Goal: Information Seeking & Learning: Learn about a topic

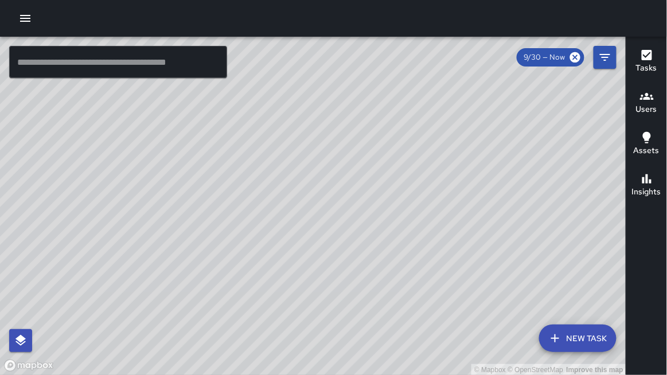
click at [651, 179] on icon "button" at bounding box center [647, 179] width 14 height 14
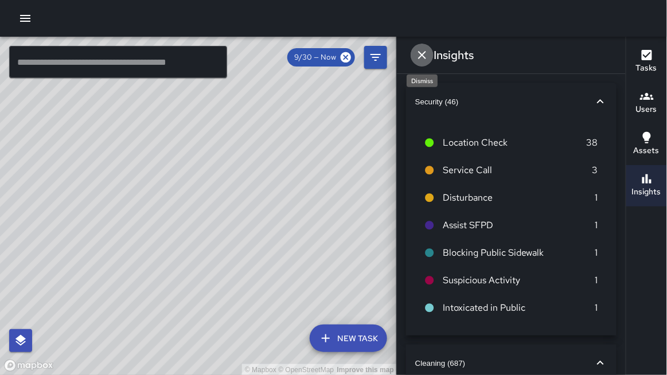
click at [417, 55] on icon "Dismiss" at bounding box center [422, 55] width 14 height 14
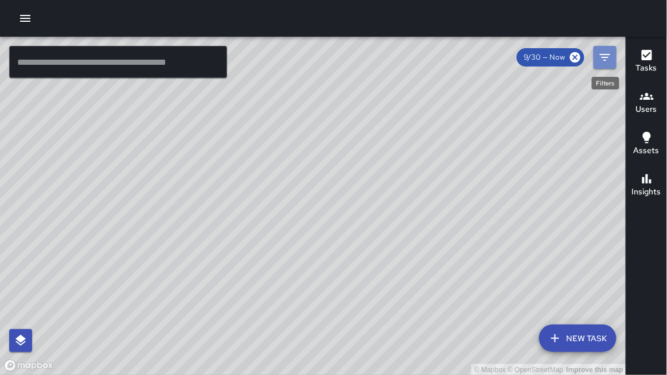
click at [596, 59] on button "Filters" at bounding box center [605, 57] width 23 height 23
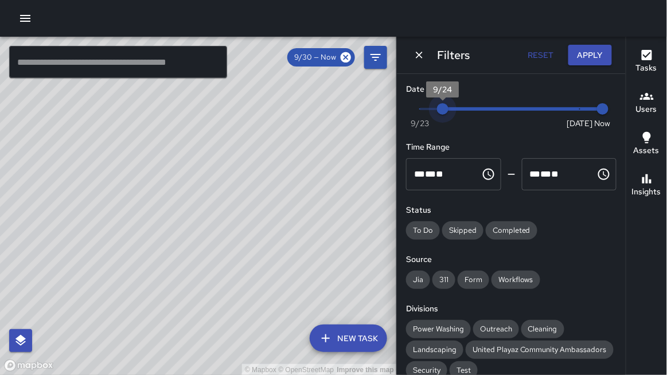
type input "*"
drag, startPoint x: 578, startPoint y: 107, endPoint x: 417, endPoint y: 109, distance: 161.3
click at [417, 111] on span "9/23" at bounding box center [419, 108] width 11 height 11
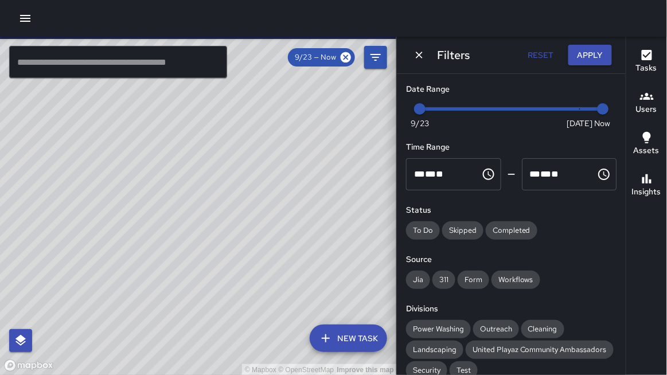
click at [592, 57] on button "Apply" at bounding box center [591, 55] width 44 height 21
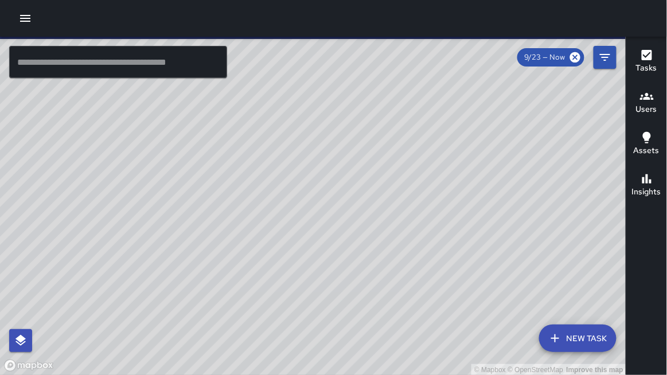
click at [652, 195] on h6 "Insights" at bounding box center [646, 192] width 29 height 13
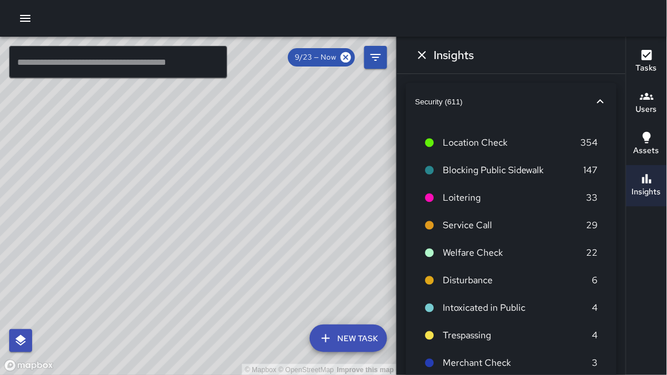
scroll to position [1, 0]
click at [601, 100] on icon "button" at bounding box center [601, 101] width 14 height 14
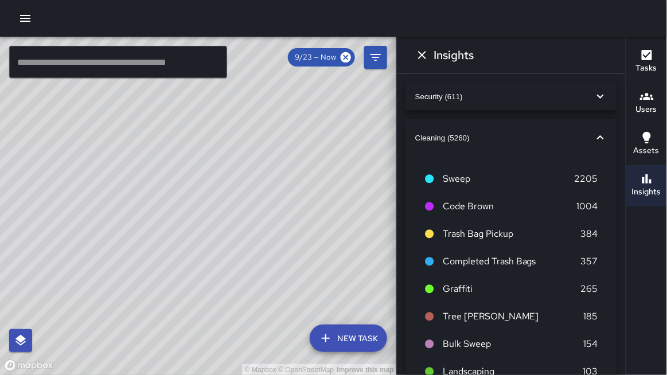
click at [601, 100] on icon "button" at bounding box center [601, 97] width 14 height 14
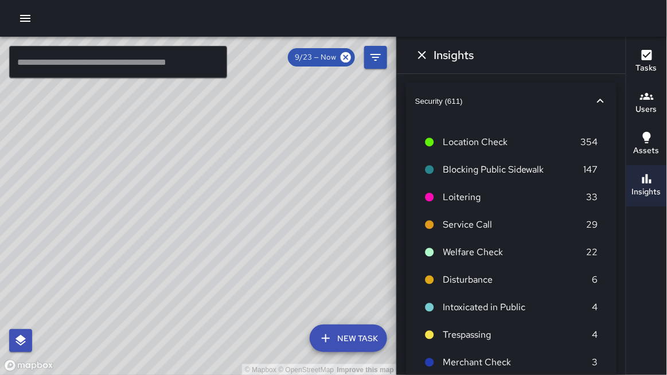
click at [601, 100] on icon "button" at bounding box center [601, 101] width 14 height 14
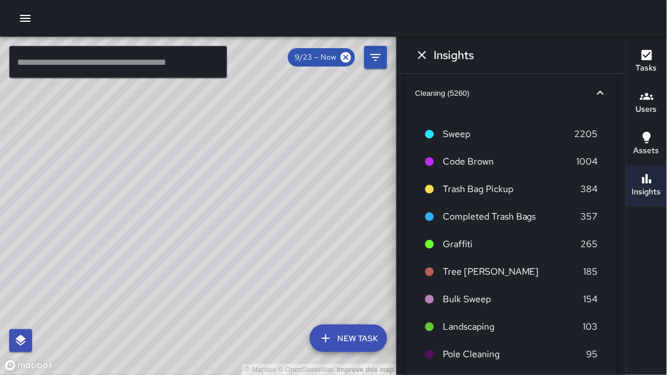
scroll to position [46, 0]
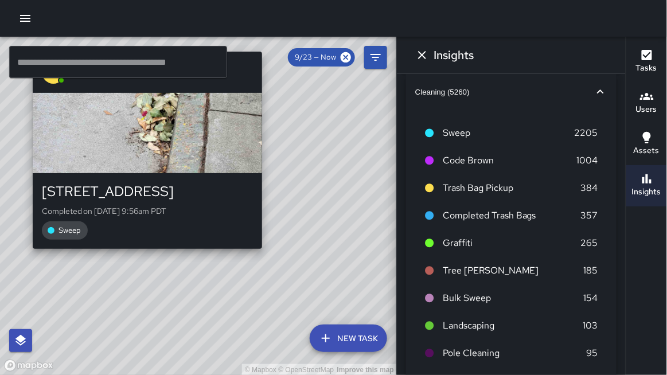
click at [265, 255] on div "© Mapbox © OpenStreetMap Improve this map [PERSON_NAME] [STREET_ADDRESS] Comple…" at bounding box center [198, 206] width 397 height 339
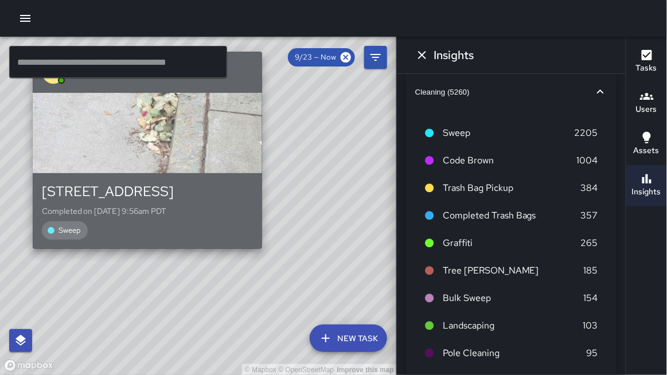
click at [235, 202] on div "[STREET_ADDRESS] Completed on [DATE] 9:56am PDT Sweep" at bounding box center [147, 210] width 211 height 57
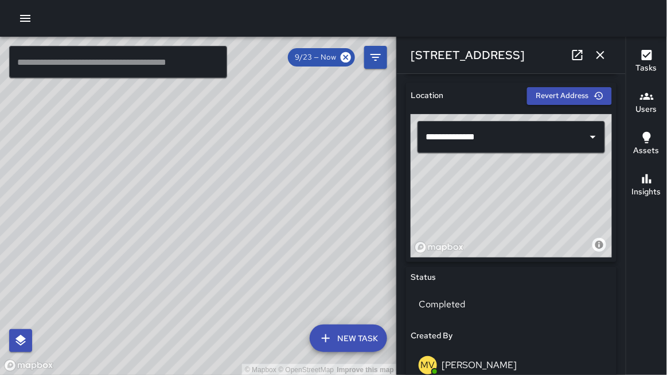
scroll to position [361, 0]
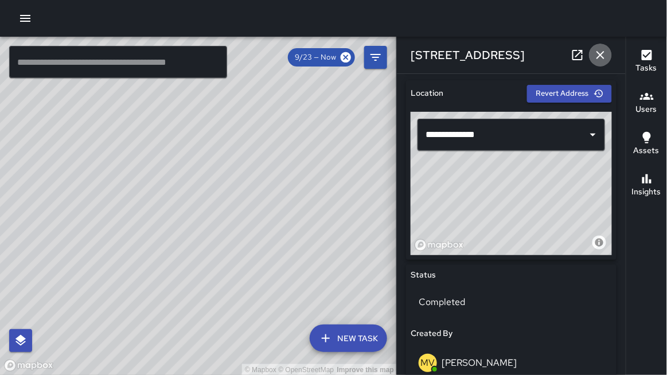
click at [605, 53] on icon "button" at bounding box center [601, 55] width 14 height 14
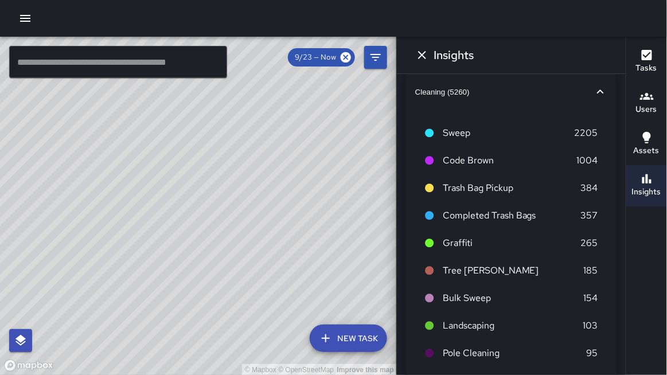
drag, startPoint x: 118, startPoint y: 108, endPoint x: 213, endPoint y: 248, distance: 168.5
click at [213, 248] on div "© Mapbox © OpenStreetMap Improve this map" at bounding box center [198, 206] width 397 height 339
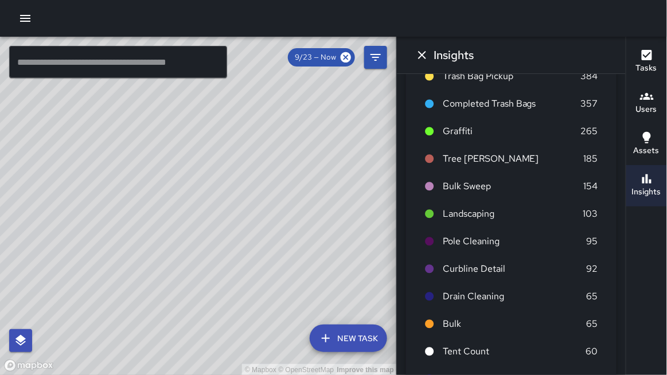
scroll to position [143, 0]
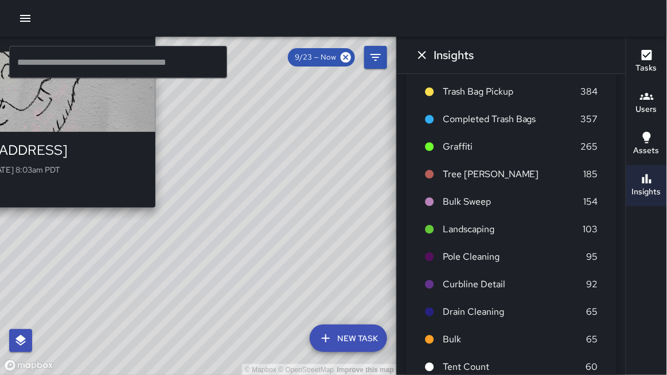
click at [339, 182] on div "© Mapbox © OpenStreetMap Improve this map DC [PERSON_NAME] [STREET_ADDRESS][PER…" at bounding box center [198, 206] width 397 height 339
click at [230, 235] on div "© Mapbox © OpenStreetMap Improve this map DC [PERSON_NAME] [STREET_ADDRESS][PER…" at bounding box center [198, 206] width 397 height 339
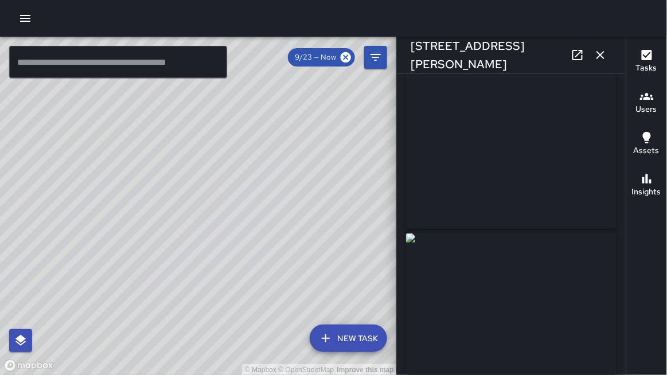
scroll to position [28, 0]
drag, startPoint x: 79, startPoint y: 182, endPoint x: 173, endPoint y: 194, distance: 94.9
click at [173, 194] on div "© Mapbox © OpenStreetMap Improve this map" at bounding box center [198, 206] width 397 height 339
drag, startPoint x: 181, startPoint y: 197, endPoint x: 204, endPoint y: 240, distance: 49.5
click at [204, 240] on div "© Mapbox © OpenStreetMap Improve this map" at bounding box center [198, 206] width 397 height 339
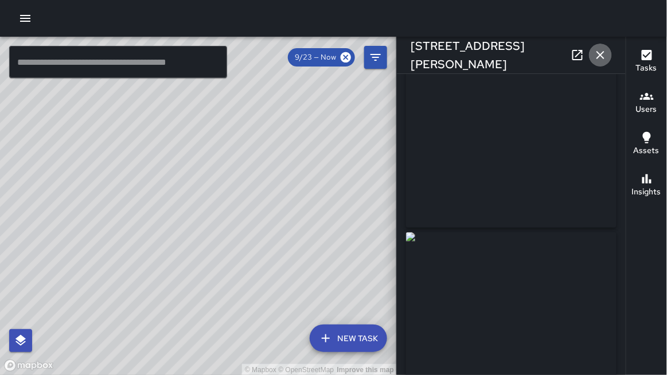
click at [601, 55] on icon "button" at bounding box center [601, 55] width 8 height 8
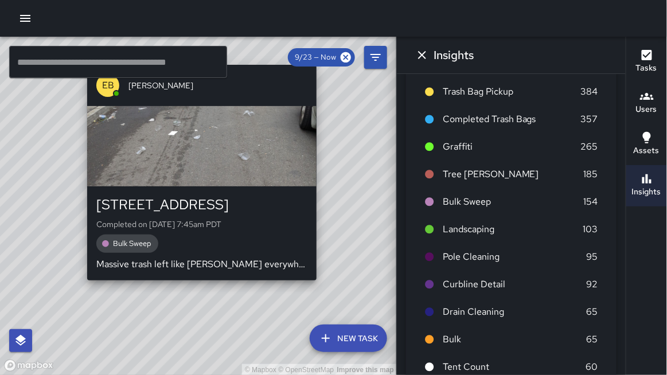
click at [83, 287] on div "© Mapbox © OpenStreetMap Improve this map EB [PERSON_NAME] [STREET_ADDRESS] Com…" at bounding box center [198, 206] width 397 height 339
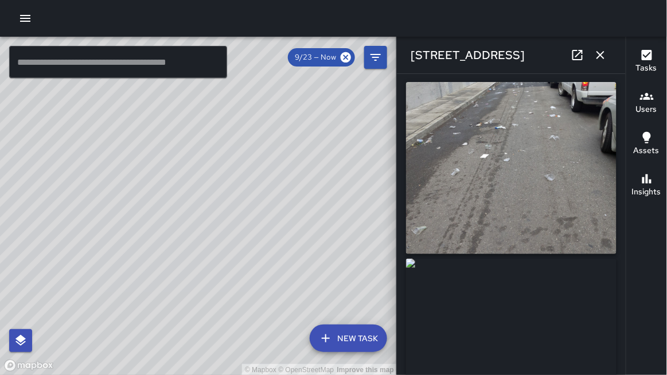
scroll to position [0, 0]
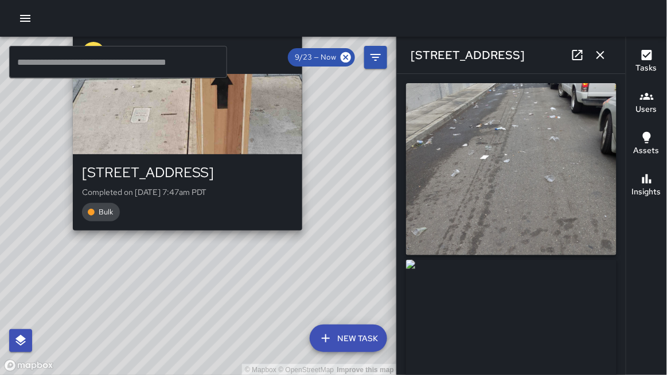
click at [70, 237] on div "© Mapbox © OpenStreetMap Improve this map DL [PERSON_NAME][GEOGRAPHIC_DATA][STR…" at bounding box center [198, 206] width 397 height 339
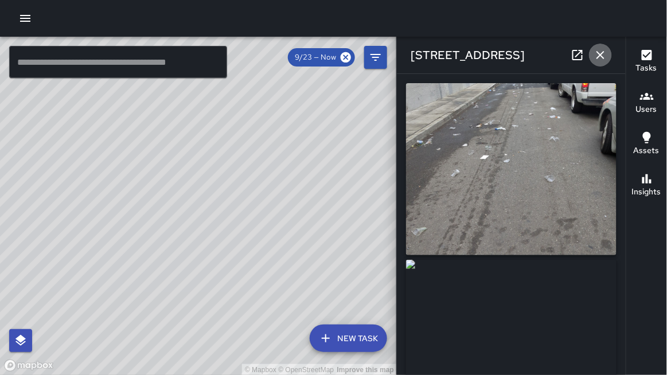
click at [602, 52] on icon "button" at bounding box center [601, 55] width 14 height 14
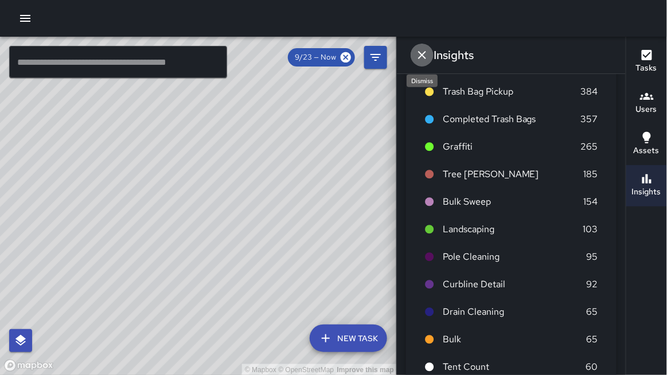
click at [425, 52] on icon "Dismiss" at bounding box center [422, 55] width 8 height 8
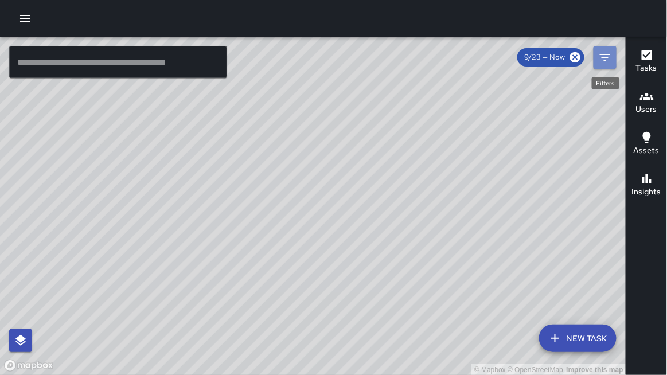
click at [606, 56] on icon "Filters" at bounding box center [605, 57] width 14 height 14
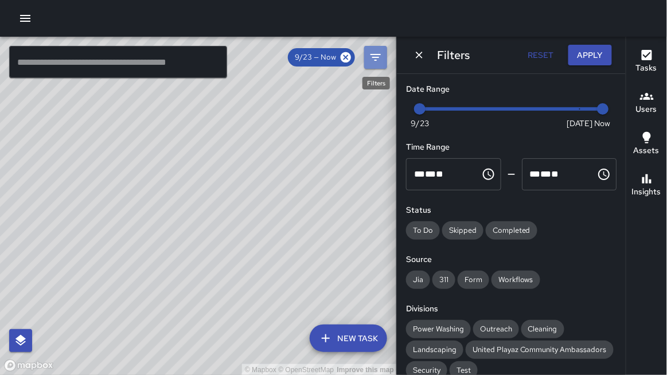
click at [377, 51] on icon "Filters" at bounding box center [376, 57] width 14 height 14
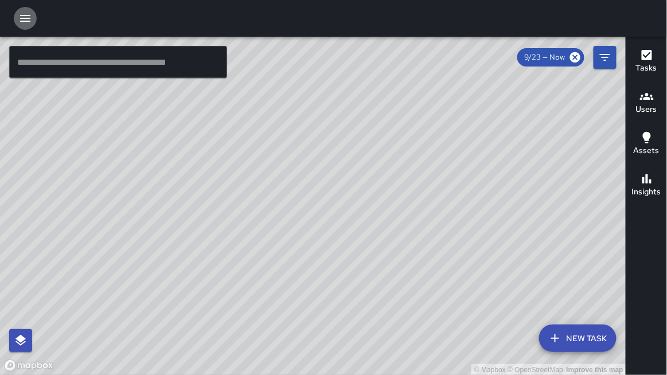
click at [26, 16] on icon "button" at bounding box center [25, 18] width 14 height 14
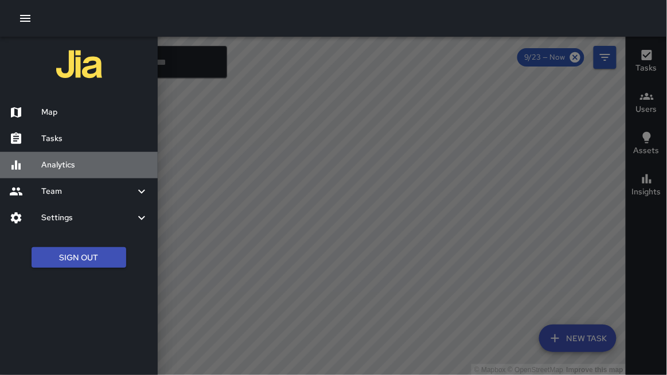
click at [61, 163] on h6 "Analytics" at bounding box center [94, 165] width 107 height 13
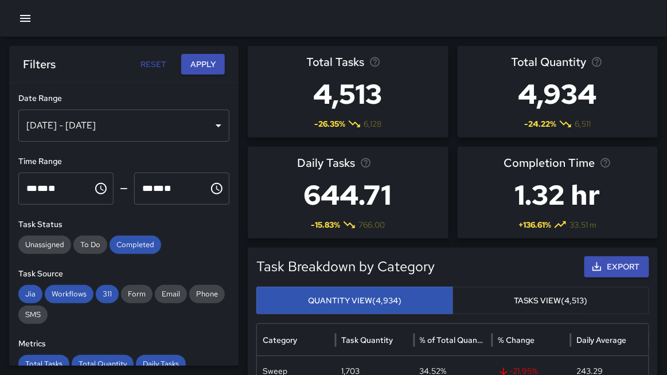
scroll to position [3, 0]
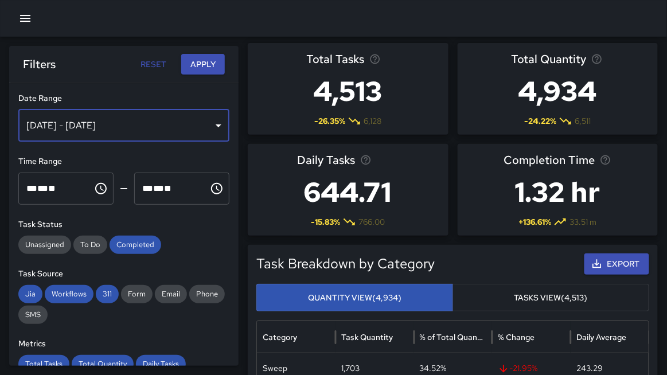
click at [219, 124] on div "[DATE] - [DATE]" at bounding box center [123, 126] width 211 height 32
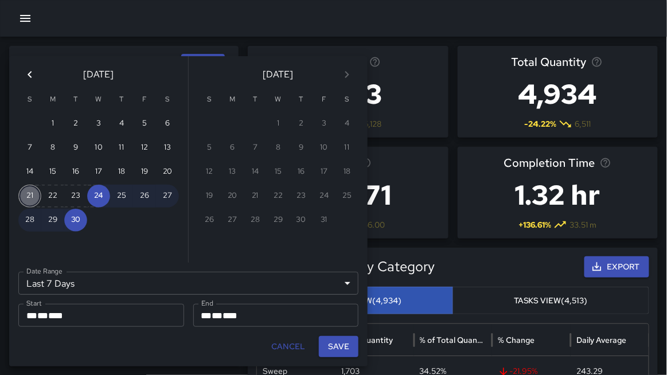
click at [33, 195] on button "21" at bounding box center [29, 196] width 23 height 23
type input "******"
type input "**********"
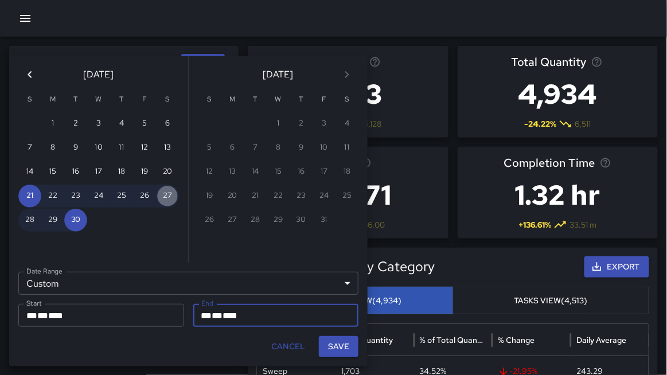
click at [167, 193] on button "27" at bounding box center [167, 196] width 23 height 23
type input "**********"
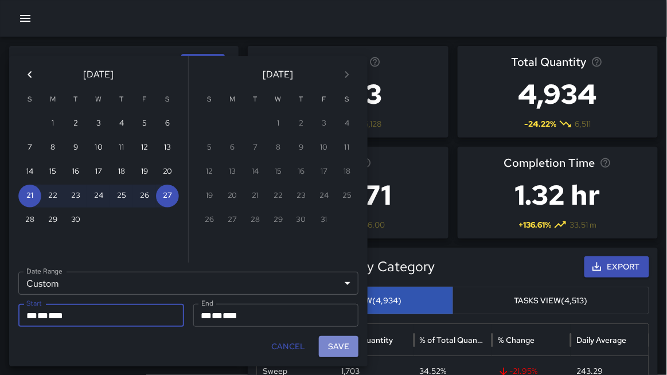
click at [337, 352] on button "Save" at bounding box center [339, 346] width 40 height 21
type input "**********"
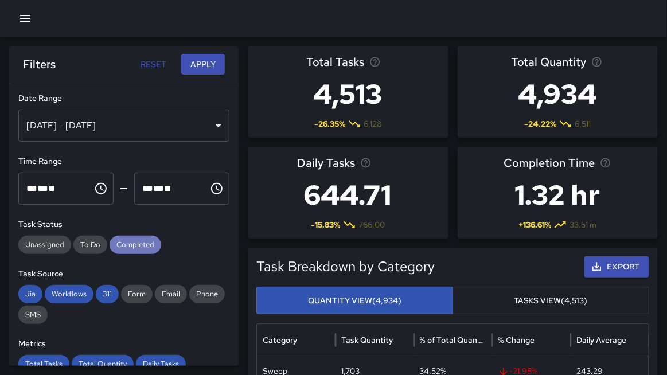
click at [135, 246] on span "Completed" at bounding box center [136, 244] width 52 height 11
click at [79, 296] on span "Workflows" at bounding box center [69, 294] width 49 height 11
click at [28, 291] on span "Jia" at bounding box center [30, 294] width 24 height 11
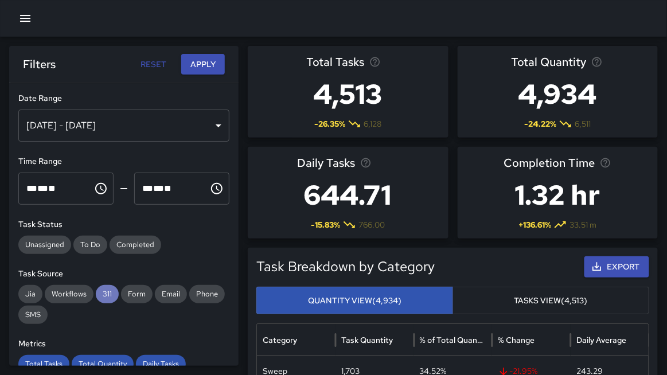
click at [103, 297] on span "311" at bounding box center [107, 294] width 23 height 11
click at [42, 363] on span "Total Tasks" at bounding box center [43, 364] width 51 height 11
click at [84, 360] on span "Total Quantity" at bounding box center [103, 364] width 62 height 11
click at [148, 361] on span "Daily Tasks" at bounding box center [161, 364] width 50 height 11
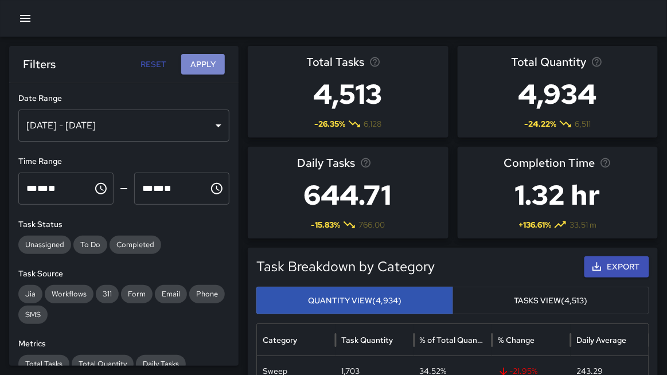
click at [209, 66] on button "Apply" at bounding box center [203, 64] width 44 height 21
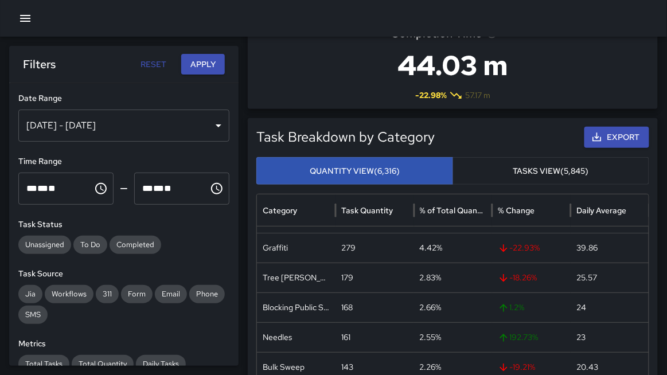
scroll to position [174, 0]
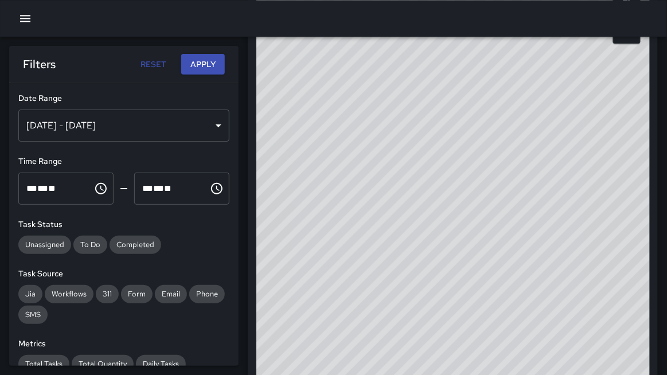
drag, startPoint x: 501, startPoint y: 159, endPoint x: 500, endPoint y: 184, distance: 25.3
click at [500, 184] on div "© Mapbox © OpenStreetMap Improve this map" at bounding box center [453, 182] width 394 height 459
drag, startPoint x: 516, startPoint y: 128, endPoint x: 516, endPoint y: 213, distance: 84.9
click at [516, 213] on div "© Mapbox © OpenStreetMap Improve this map" at bounding box center [453, 182] width 394 height 459
drag, startPoint x: 224, startPoint y: 91, endPoint x: 275, endPoint y: 95, distance: 51.8
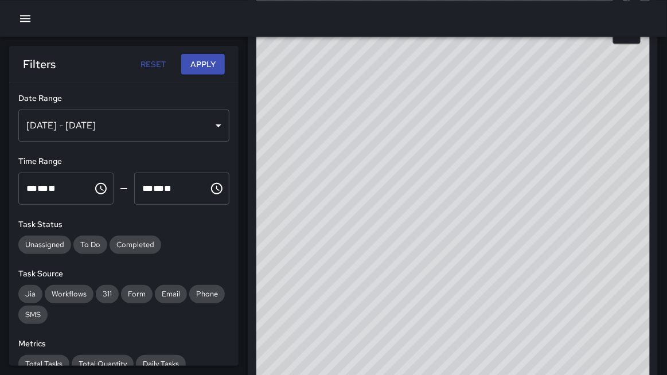
click at [232, 91] on div "**********" at bounding box center [124, 224] width 230 height 283
click at [347, 96] on div "© Mapbox © OpenStreetMap Improve this map" at bounding box center [453, 182] width 394 height 459
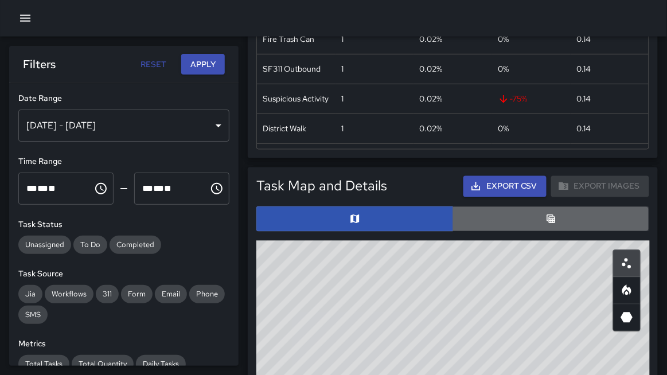
click at [526, 225] on button "button" at bounding box center [551, 219] width 197 height 25
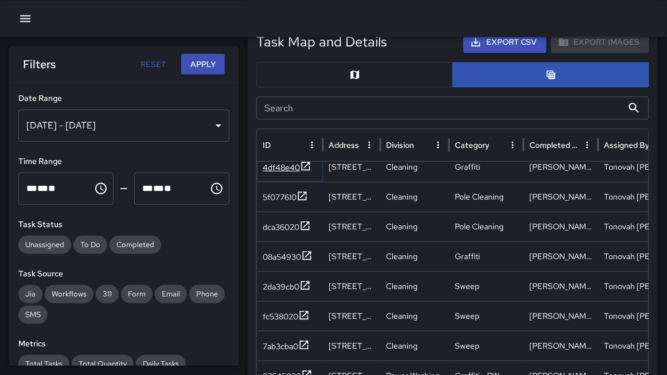
click at [294, 170] on div "4df48e40" at bounding box center [281, 166] width 37 height 11
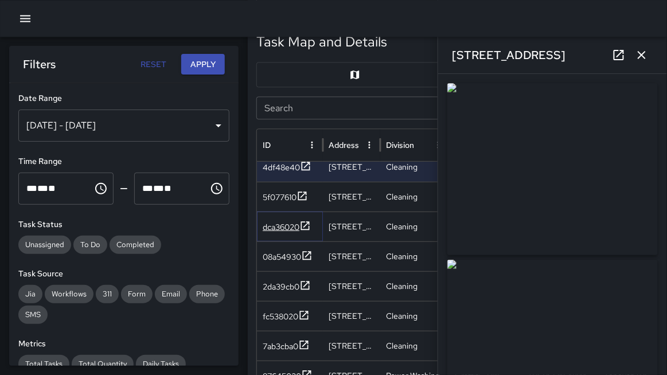
click at [271, 227] on div "dca36020" at bounding box center [281, 226] width 37 height 11
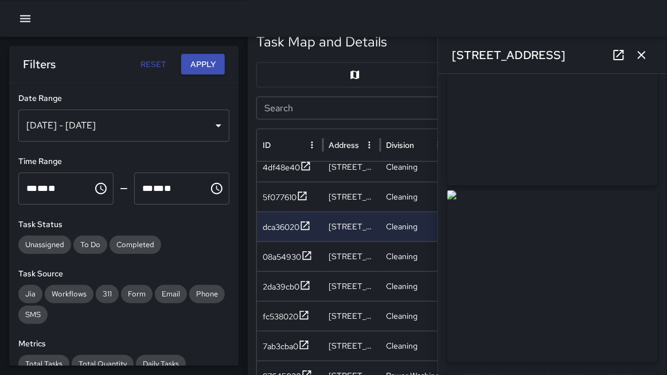
click at [32, 15] on button "button" at bounding box center [25, 18] width 23 height 23
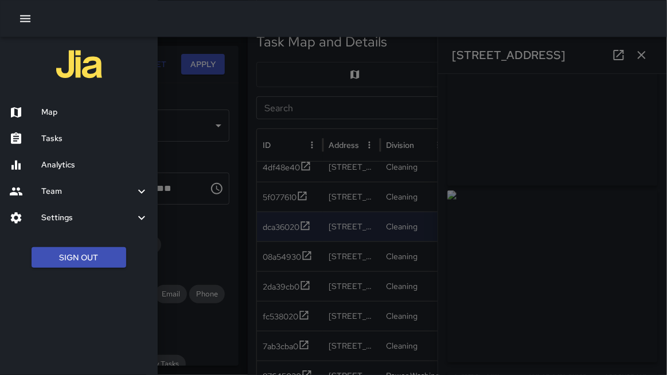
drag, startPoint x: 38, startPoint y: 118, endPoint x: 196, endPoint y: 129, distance: 158.2
click at [38, 117] on div at bounding box center [25, 113] width 32 height 14
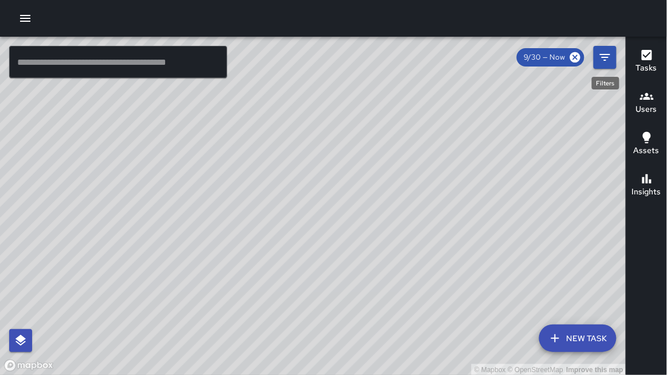
click at [606, 60] on icon "Filters" at bounding box center [605, 57] width 10 height 7
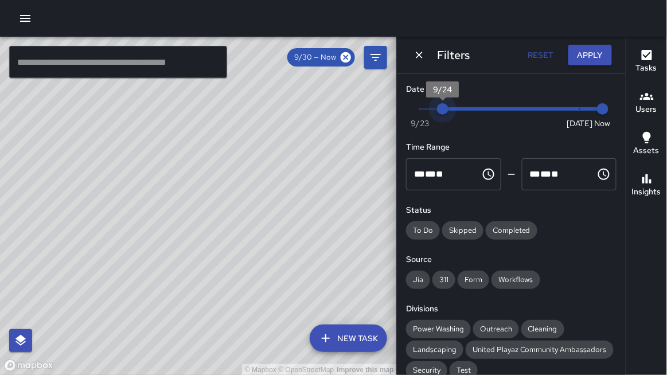
type input "*"
drag, startPoint x: 585, startPoint y: 110, endPoint x: 422, endPoint y: 107, distance: 163.0
click at [422, 107] on span "9/23" at bounding box center [419, 108] width 11 height 11
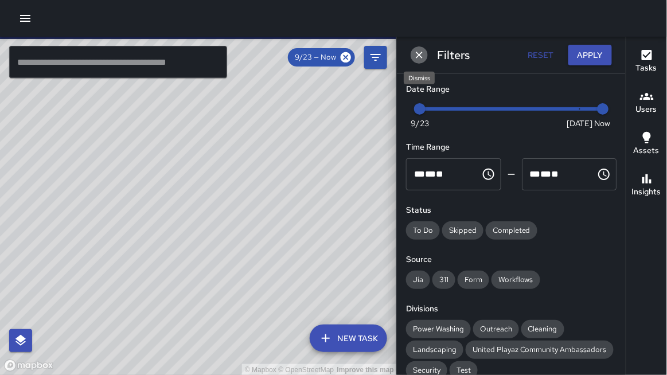
click at [419, 53] on icon "Dismiss" at bounding box center [419, 54] width 11 height 11
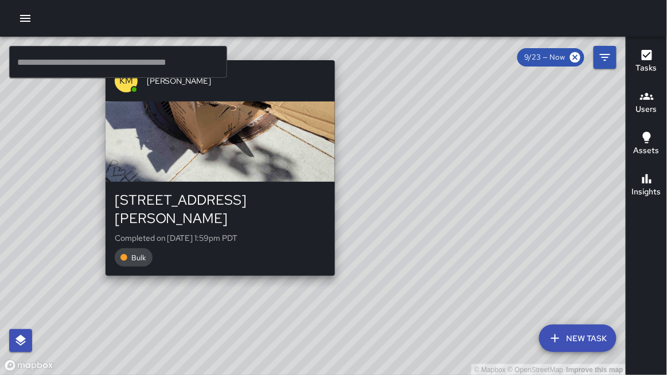
click at [101, 264] on div "© Mapbox © OpenStreetMap Improve this map KM [PERSON_NAME] [STREET_ADDRESS][PER…" at bounding box center [313, 206] width 627 height 339
click at [100, 264] on div "© Mapbox © OpenStreetMap Improve this map KM [PERSON_NAME] [STREET_ADDRESS][PER…" at bounding box center [313, 206] width 627 height 339
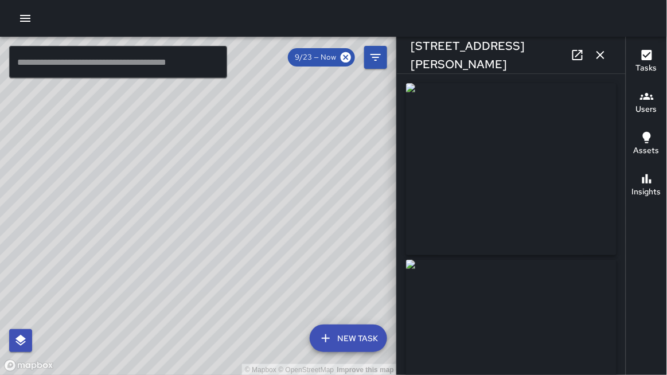
type input "**********"
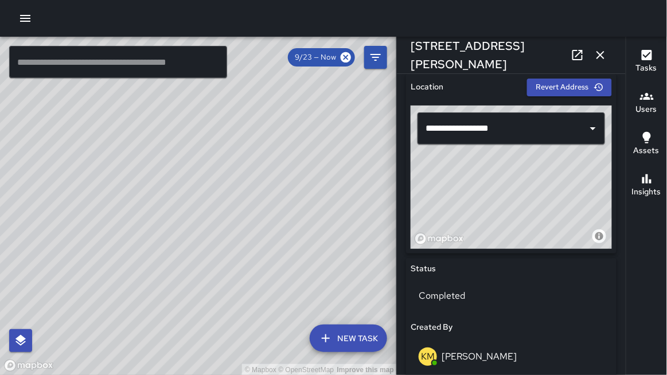
scroll to position [362, 0]
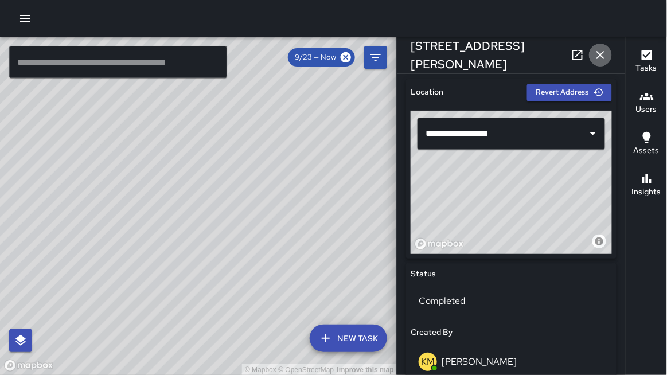
click at [601, 52] on icon "button" at bounding box center [601, 55] width 14 height 14
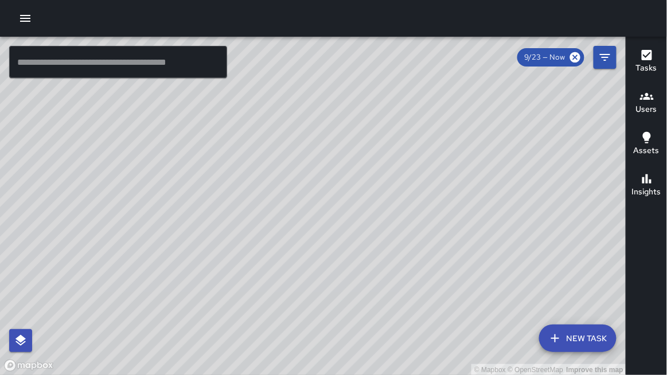
drag, startPoint x: 508, startPoint y: 192, endPoint x: 306, endPoint y: 208, distance: 202.0
click at [309, 209] on div "© Mapbox © OpenStreetMap Improve this map" at bounding box center [313, 206] width 627 height 339
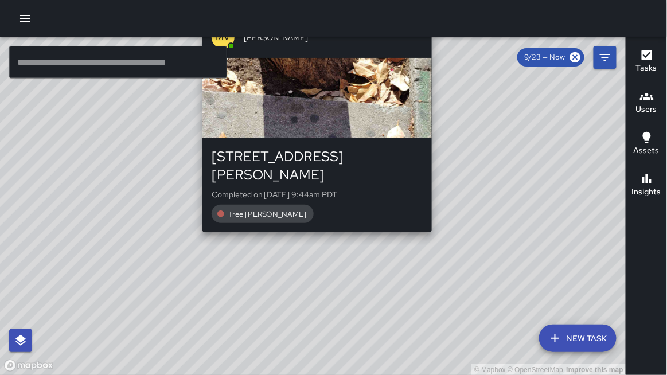
click at [300, 221] on div "© Mapbox © OpenStreetMap Improve this map [PERSON_NAME] [STREET_ADDRESS][PERSON…" at bounding box center [313, 206] width 627 height 339
click at [301, 220] on div "© Mapbox © OpenStreetMap Improve this map [PERSON_NAME] [STREET_ADDRESS][PERSON…" at bounding box center [313, 206] width 627 height 339
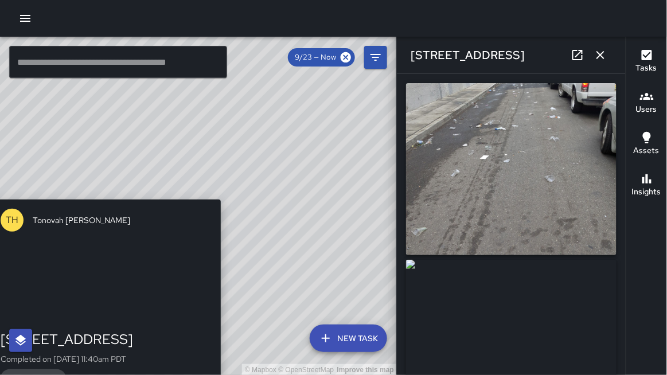
click at [331, 149] on div "© Mapbox © OpenStreetMap Improve this map [GEOGRAPHIC_DATA][PERSON_NAME] [STREE…" at bounding box center [198, 206] width 397 height 339
click at [602, 57] on icon "button" at bounding box center [601, 55] width 14 height 14
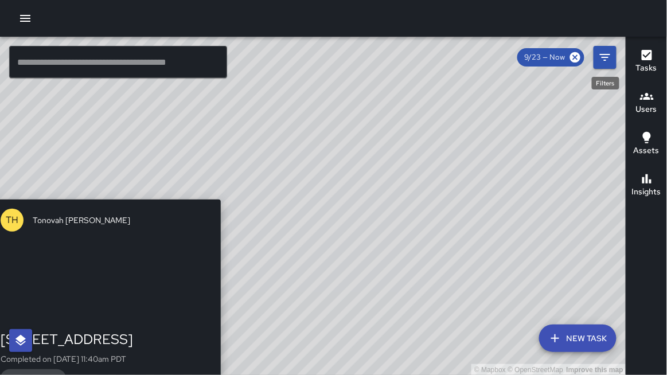
click at [601, 62] on icon "Filters" at bounding box center [605, 57] width 14 height 14
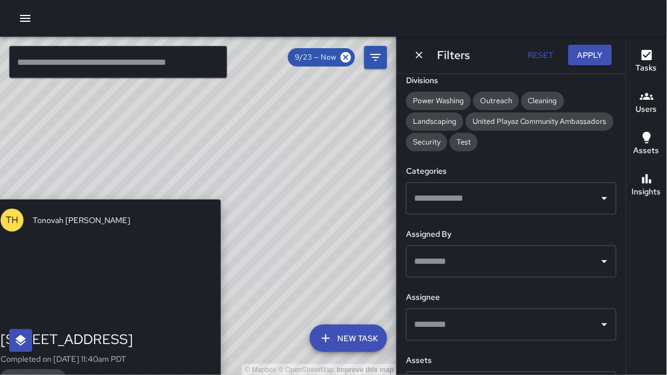
scroll to position [230, 0]
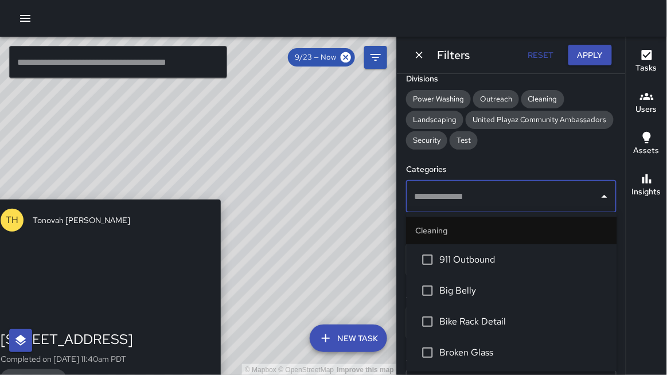
click at [472, 197] on input "text" at bounding box center [502, 197] width 183 height 22
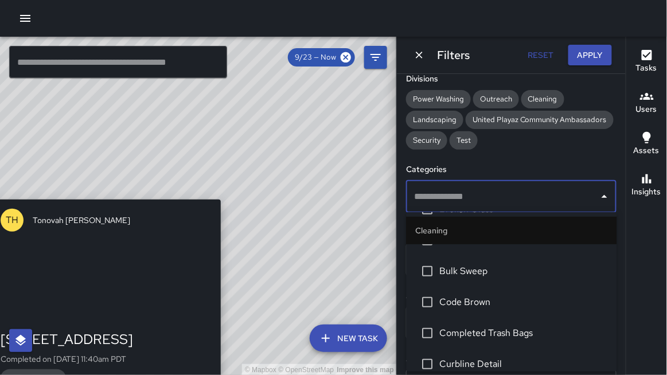
scroll to position [147, 0]
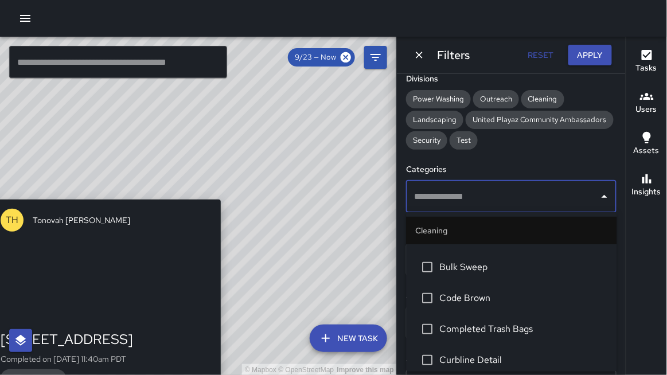
click at [483, 265] on span "Bulk Sweep" at bounding box center [524, 267] width 168 height 14
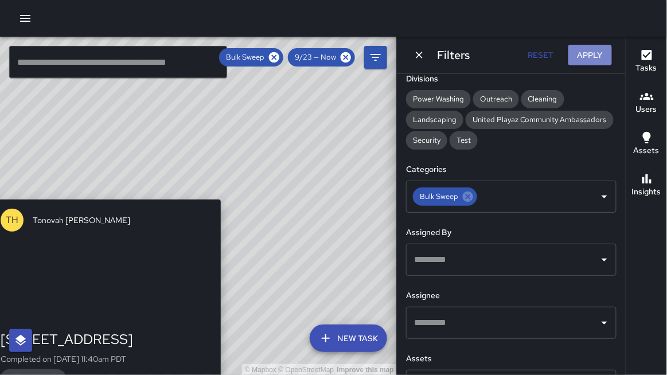
click at [582, 55] on button "Apply" at bounding box center [591, 55] width 44 height 21
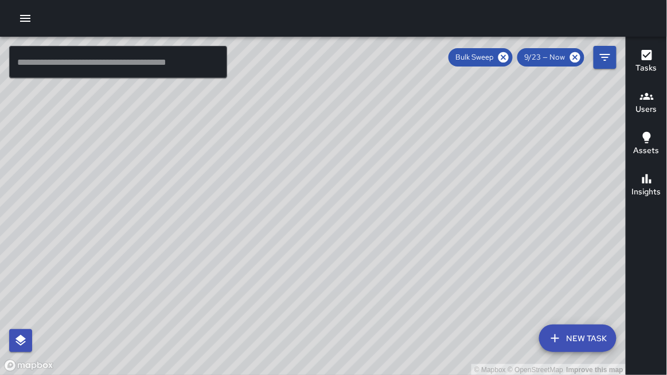
drag, startPoint x: 480, startPoint y: 146, endPoint x: 349, endPoint y: 255, distance: 170.7
click at [349, 255] on div "© Mapbox © OpenStreetMap Improve this map" at bounding box center [313, 206] width 627 height 339
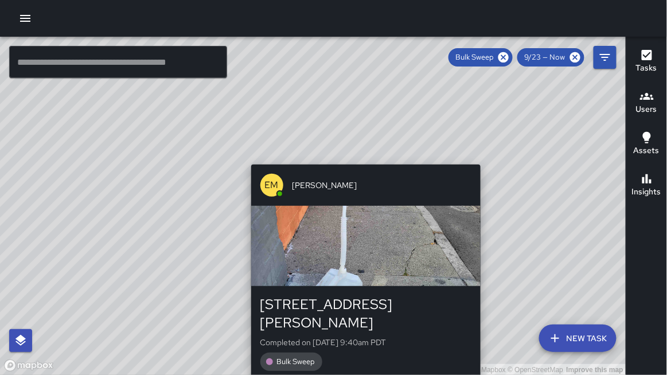
click at [360, 159] on div "© Mapbox © OpenStreetMap Improve this map EM [PERSON_NAME] [STREET_ADDRESS][PER…" at bounding box center [313, 206] width 627 height 339
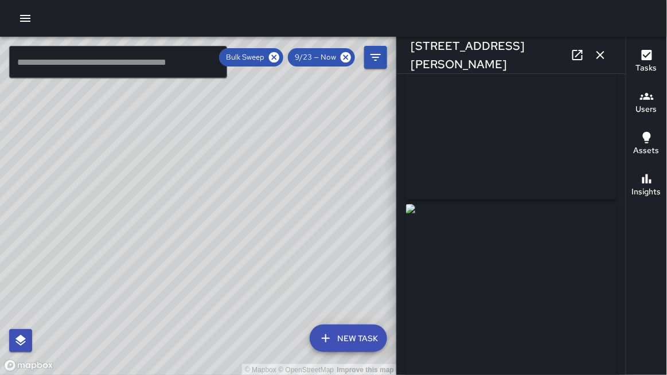
scroll to position [57, 0]
click at [604, 54] on icon "button" at bounding box center [601, 55] width 14 height 14
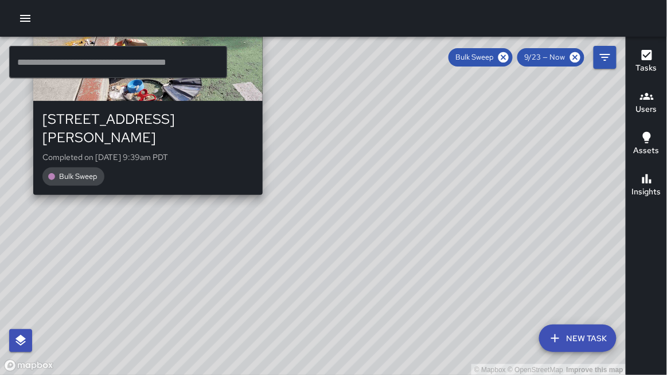
click at [258, 184] on div "© Mapbox © OpenStreetMap Improve this map EM [PERSON_NAME] [STREET_ADDRESS][PER…" at bounding box center [313, 206] width 627 height 339
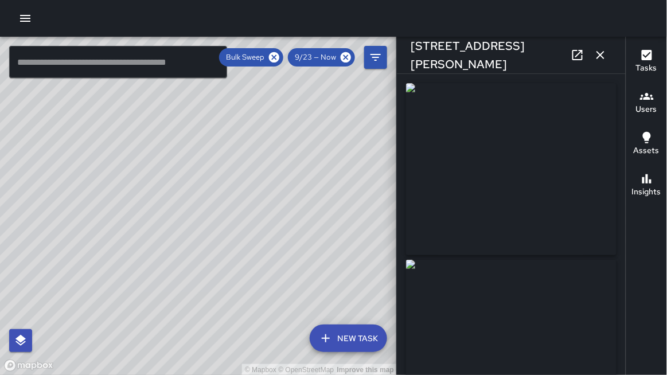
type input "**********"
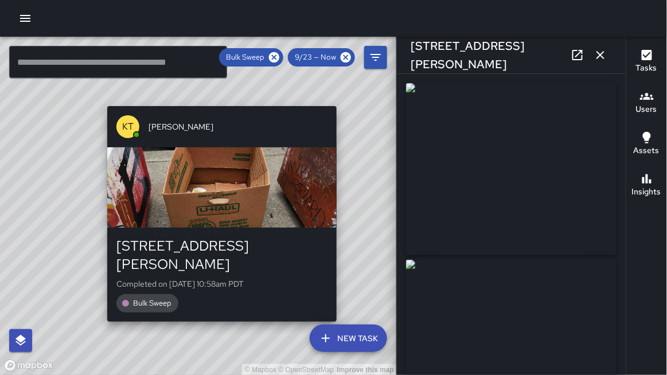
click at [344, 100] on div "© Mapbox © OpenStreetMap Improve this map KT [PERSON_NAME] [STREET_ADDRESS][PER…" at bounding box center [198, 206] width 397 height 339
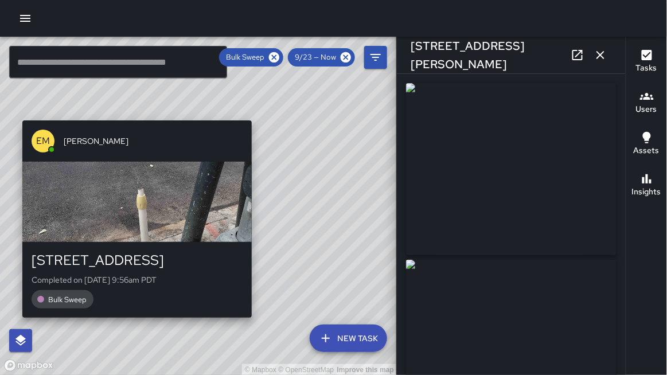
click at [17, 111] on div "© Mapbox © OpenStreetMap Improve this map EM [PERSON_NAME] [STREET_ADDRESS] Com…" at bounding box center [198, 206] width 397 height 339
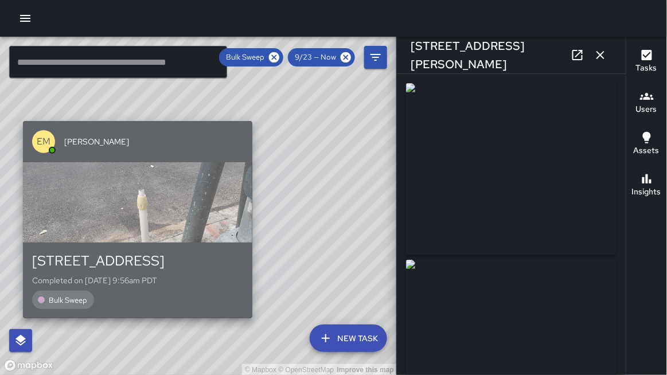
click at [61, 172] on div "button" at bounding box center [138, 202] width 230 height 80
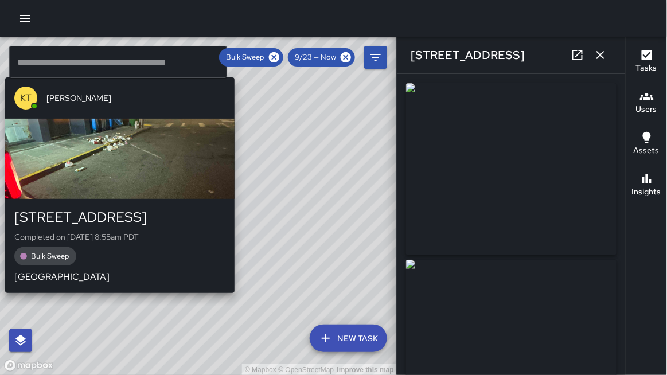
click at [240, 302] on div "© Mapbox © OpenStreetMap Improve this map KT [PERSON_NAME] [STREET_ADDRESS] Com…" at bounding box center [198, 206] width 397 height 339
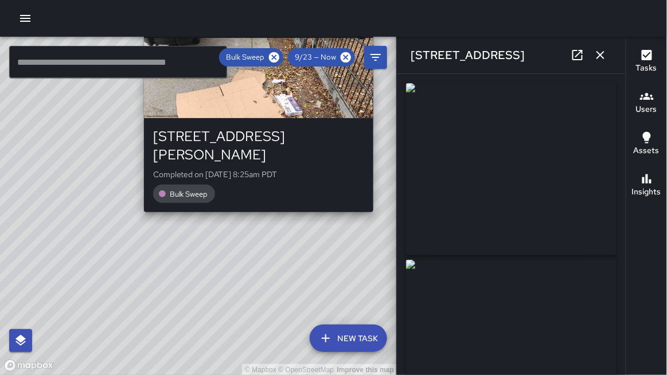
click at [378, 201] on div "© Mapbox © OpenStreetMap Improve this map KT [PERSON_NAME] [STREET_ADDRESS][PER…" at bounding box center [198, 206] width 397 height 339
click at [378, 202] on div "© Mapbox © OpenStreetMap Improve this map KT [PERSON_NAME] [STREET_ADDRESS][PER…" at bounding box center [198, 206] width 397 height 339
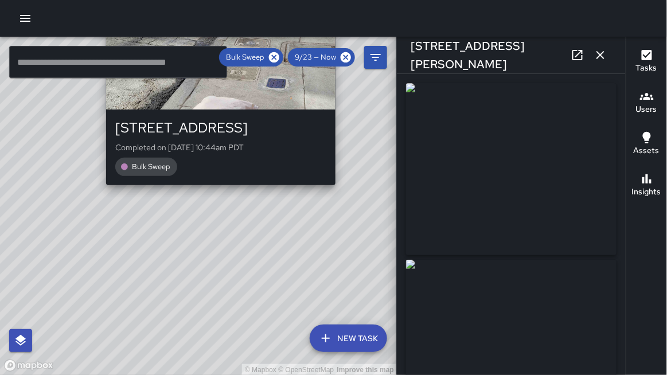
click at [101, 192] on div "© Mapbox © OpenStreetMap Improve this map EM [PERSON_NAME] [STREET_ADDRESS] Com…" at bounding box center [198, 206] width 397 height 339
type input "**********"
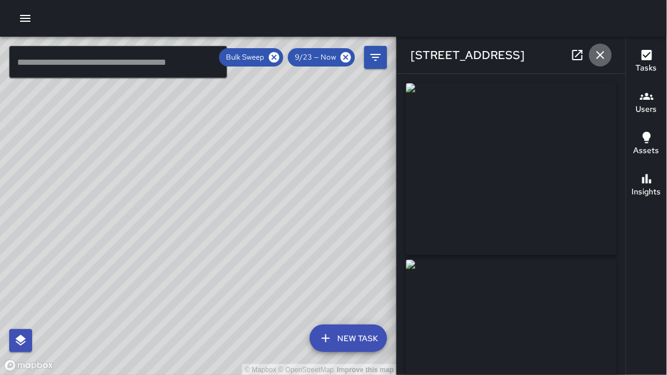
click at [600, 52] on icon "button" at bounding box center [601, 55] width 14 height 14
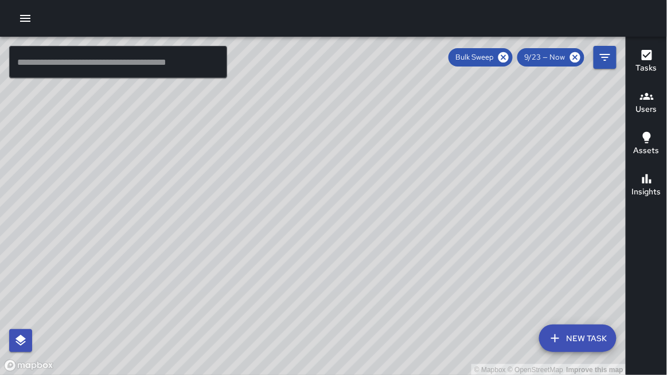
click at [25, 17] on icon "button" at bounding box center [25, 18] width 14 height 14
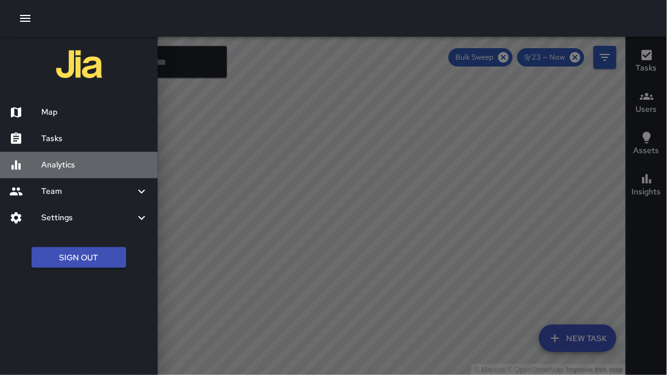
click at [77, 164] on h6 "Analytics" at bounding box center [94, 165] width 107 height 13
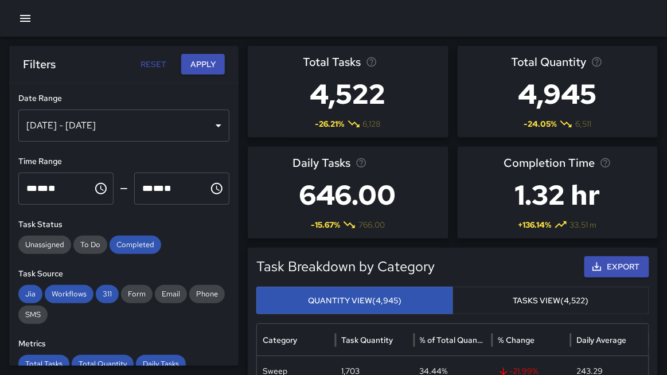
drag, startPoint x: 140, startPoint y: 246, endPoint x: 119, endPoint y: 258, distance: 24.7
click at [139, 246] on span "Completed" at bounding box center [136, 244] width 52 height 11
click at [28, 293] on span "Jia" at bounding box center [30, 294] width 24 height 11
drag, startPoint x: 55, startPoint y: 296, endPoint x: 66, endPoint y: 295, distance: 11.0
click at [56, 296] on span "Workflows" at bounding box center [69, 294] width 49 height 11
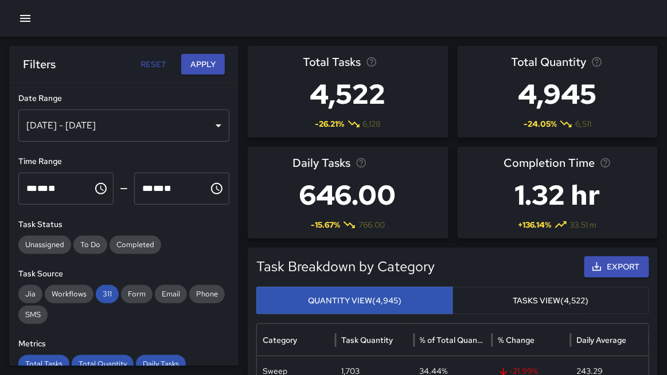
drag, startPoint x: 98, startPoint y: 291, endPoint x: 108, endPoint y: 284, distance: 12.7
click at [99, 291] on span "311" at bounding box center [107, 294] width 23 height 11
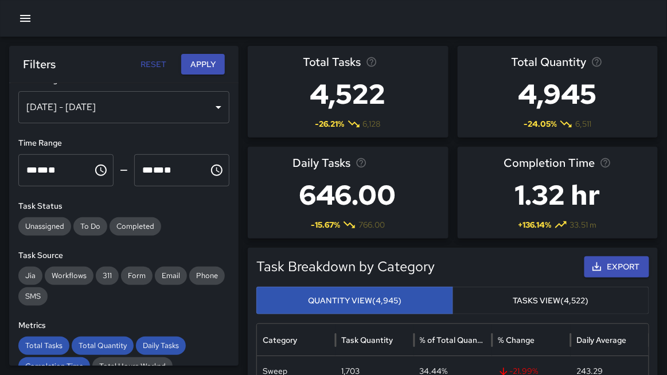
scroll to position [20, 0]
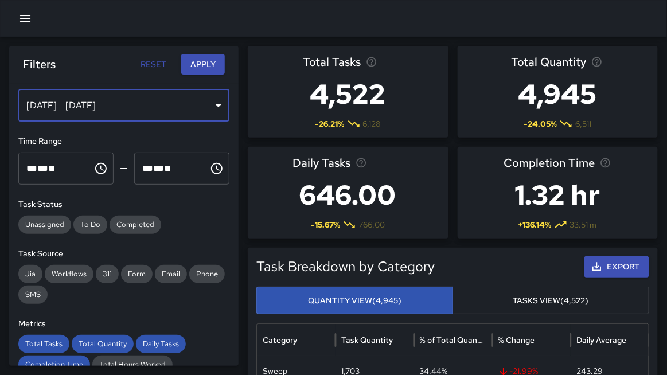
click at [99, 110] on div "[DATE] - [DATE]" at bounding box center [123, 106] width 211 height 32
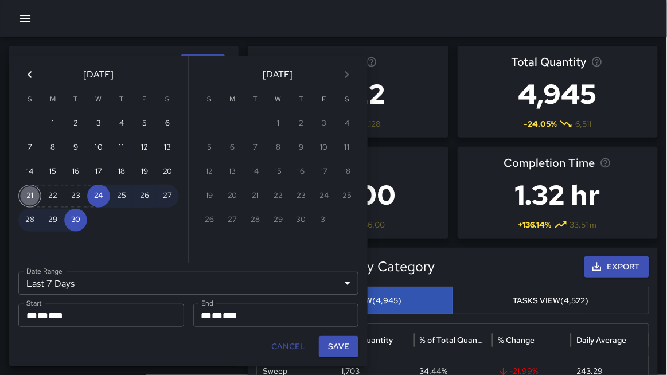
click at [33, 199] on button "21" at bounding box center [29, 196] width 23 height 23
type input "******"
type input "**********"
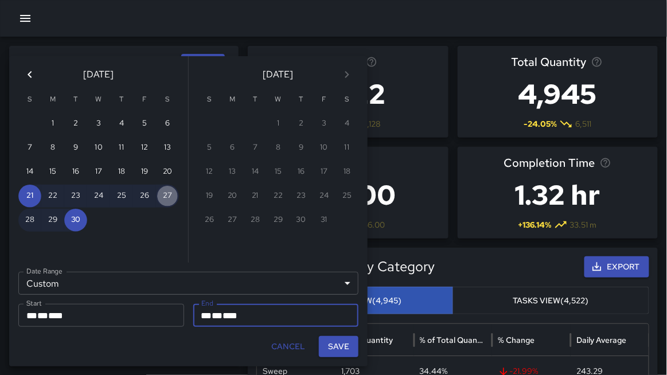
click at [166, 195] on button "27" at bounding box center [167, 196] width 23 height 23
type input "**********"
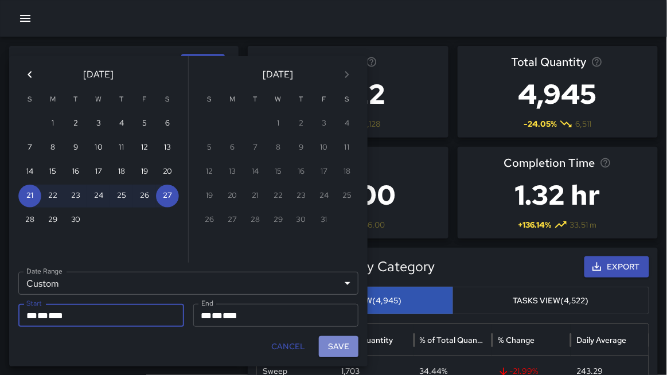
click at [333, 348] on button "Save" at bounding box center [339, 346] width 40 height 21
type input "**********"
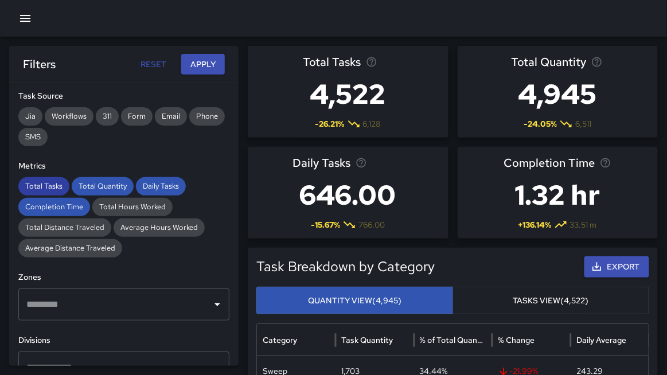
scroll to position [181, 0]
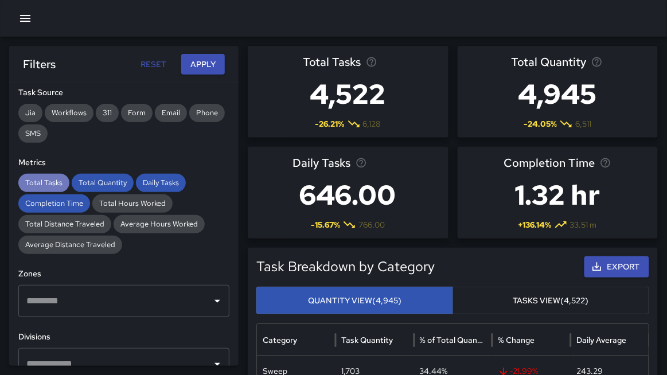
click at [44, 187] on span "Total Tasks" at bounding box center [43, 182] width 51 height 11
click at [107, 184] on span "Total Quantity" at bounding box center [103, 182] width 62 height 11
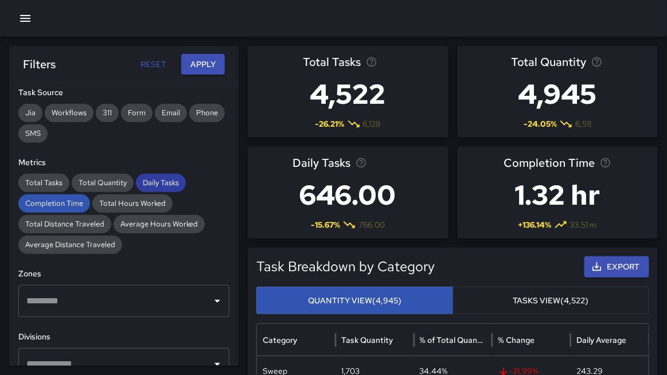
click at [170, 181] on span "Daily Tasks" at bounding box center [161, 182] width 50 height 11
click at [73, 207] on span "Completion Time" at bounding box center [54, 203] width 72 height 11
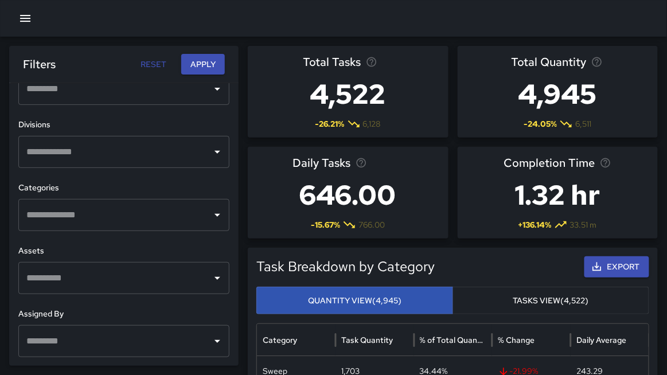
scroll to position [394, 0]
click at [116, 228] on div "​" at bounding box center [123, 215] width 211 height 32
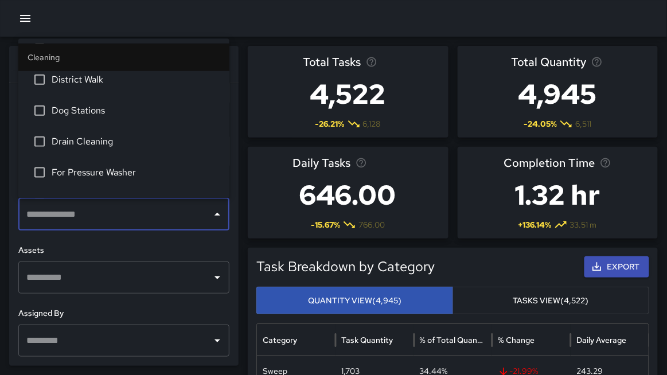
scroll to position [288, 0]
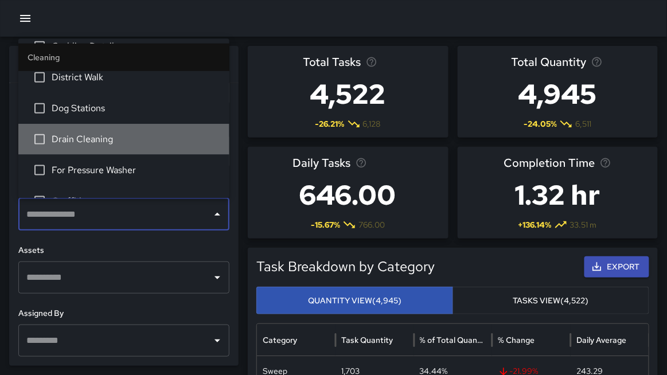
click at [107, 145] on span "Drain Cleaning" at bounding box center [136, 140] width 169 height 14
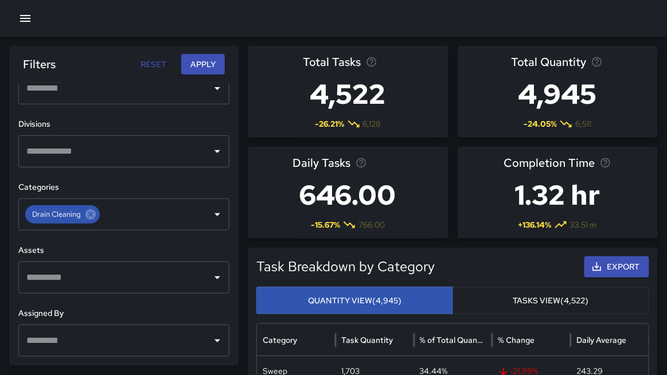
click at [114, 248] on h6 "Assets" at bounding box center [123, 250] width 211 height 13
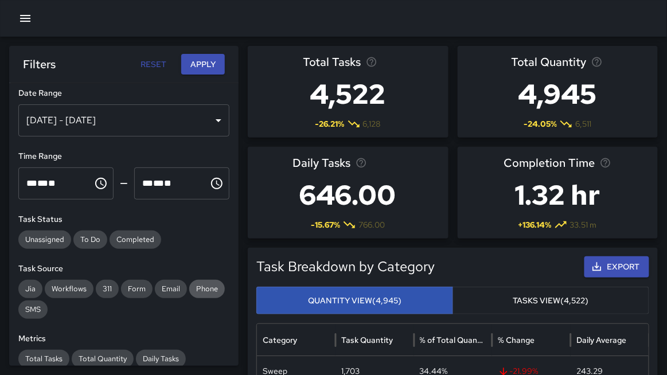
scroll to position [0, 0]
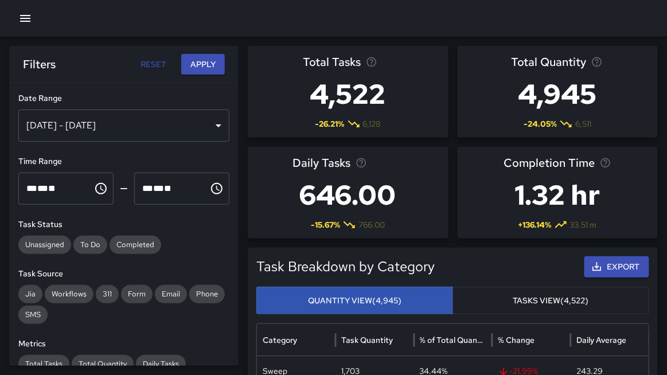
click at [204, 66] on button "Apply" at bounding box center [203, 64] width 44 height 21
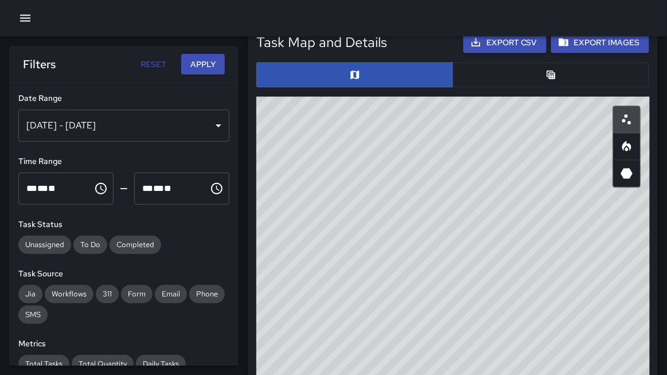
scroll to position [478, 0]
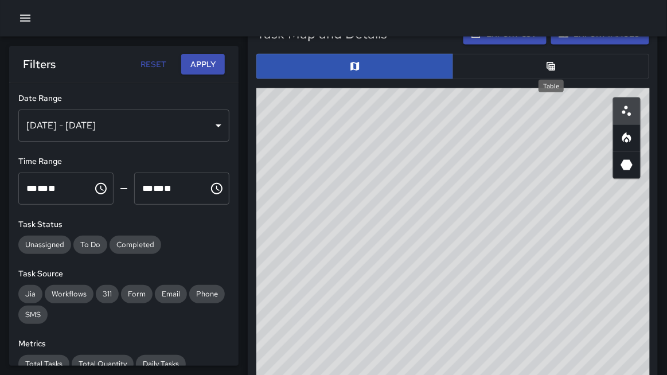
click at [552, 69] on icon "Table" at bounding box center [551, 66] width 9 height 9
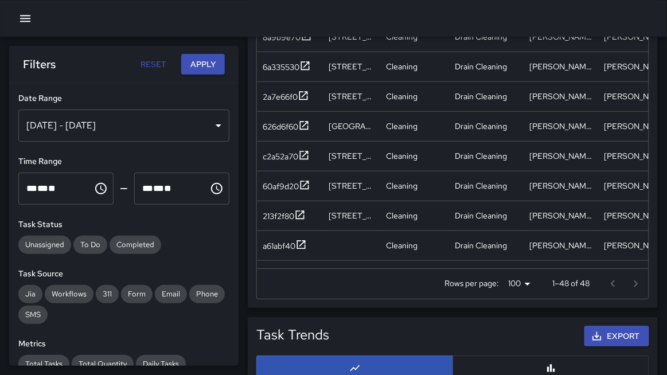
scroll to position [760, 0]
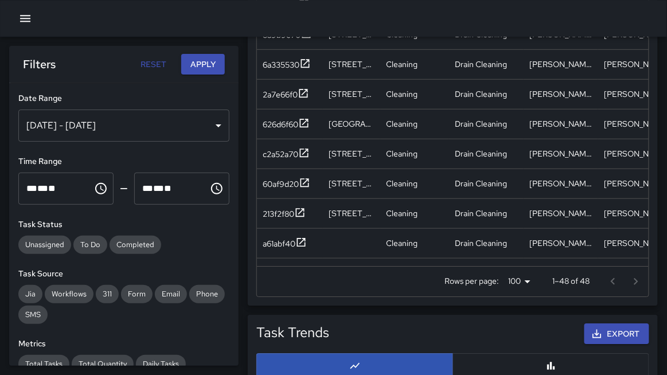
click at [641, 283] on div at bounding box center [625, 281] width 46 height 23
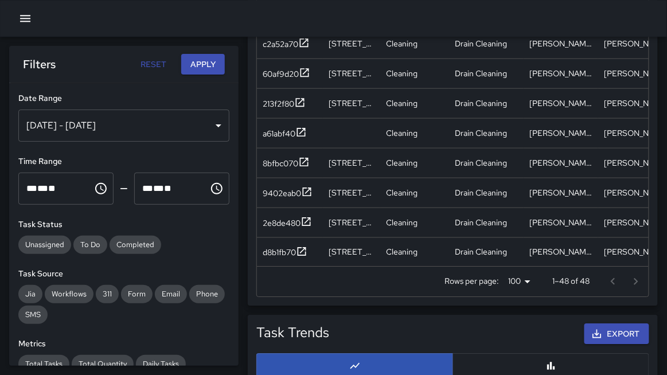
scroll to position [115, 0]
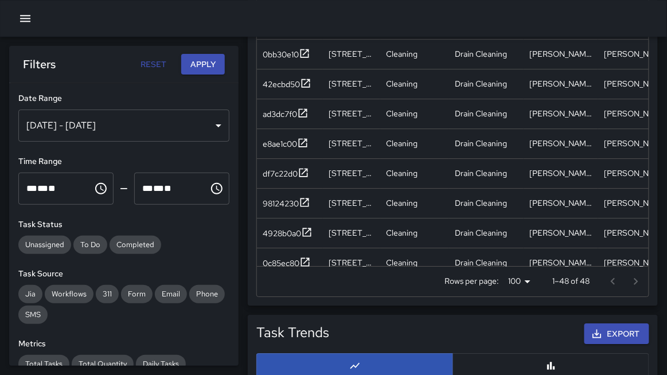
click at [25, 24] on icon "button" at bounding box center [25, 18] width 14 height 14
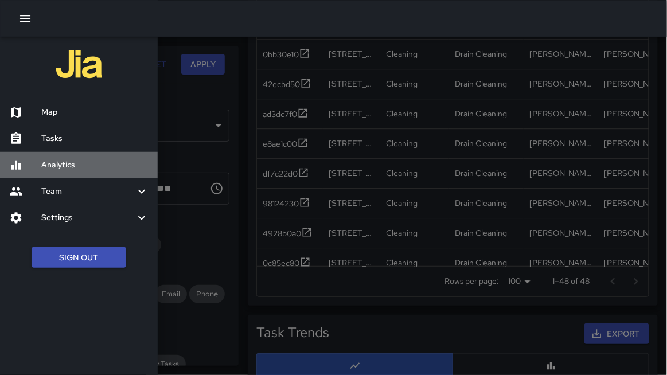
click at [65, 167] on h6 "Analytics" at bounding box center [94, 165] width 107 height 13
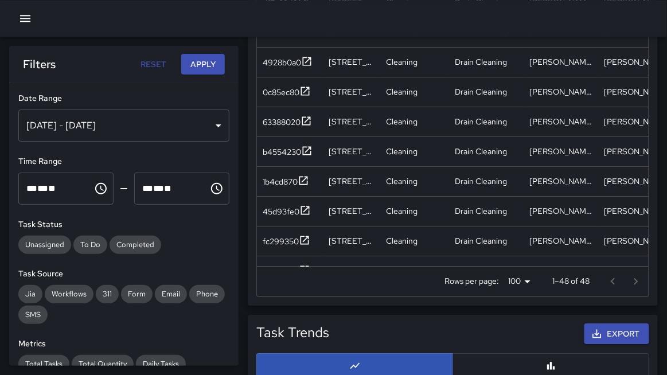
scroll to position [648, 0]
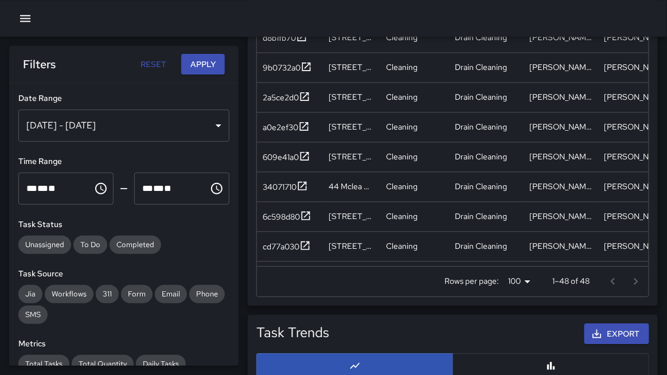
click at [13, 94] on div "**********" at bounding box center [124, 224] width 230 height 283
drag, startPoint x: 24, startPoint y: 21, endPoint x: 22, endPoint y: 35, distance: 14.4
click at [24, 21] on icon "button" at bounding box center [25, 18] width 10 height 7
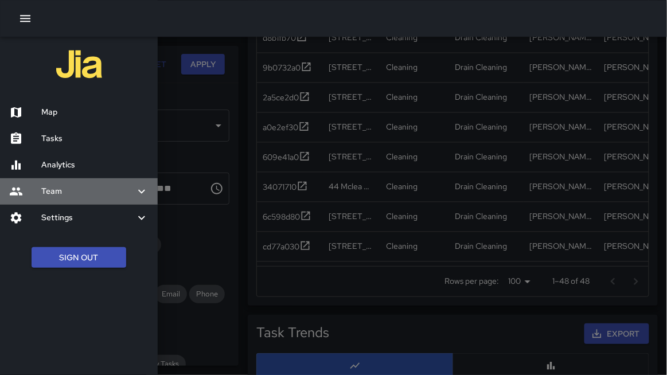
click at [66, 189] on h6 "Team" at bounding box center [88, 191] width 94 height 13
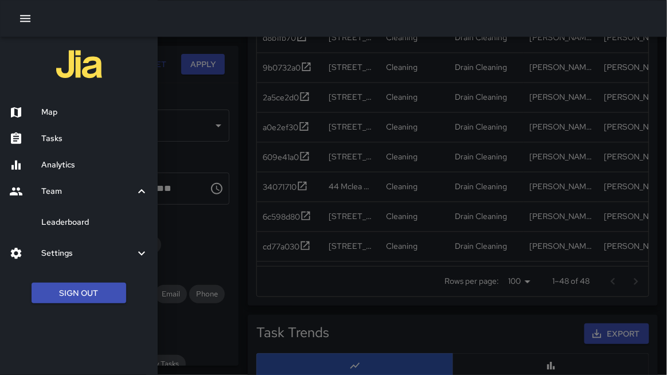
click at [60, 222] on h6 "Leaderboard" at bounding box center [94, 222] width 107 height 13
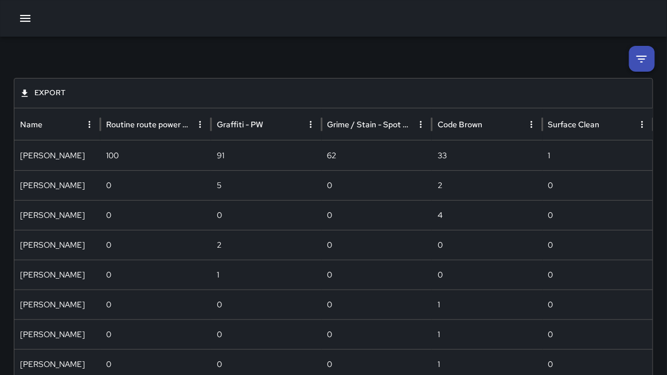
click at [639, 64] on icon at bounding box center [642, 59] width 14 height 14
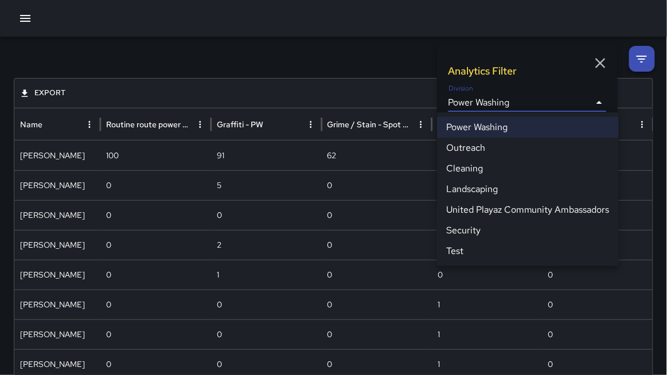
click at [543, 100] on body "**********" at bounding box center [333, 239] width 667 height 479
click at [480, 173] on li "Cleaning" at bounding box center [528, 168] width 182 height 21
type input "**********"
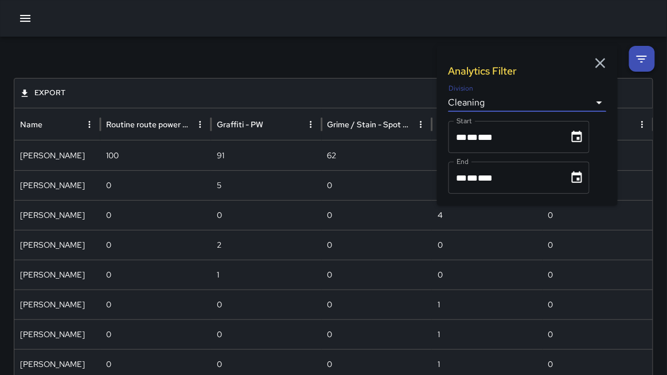
click at [326, 61] on div "**********" at bounding box center [333, 258] width 667 height 442
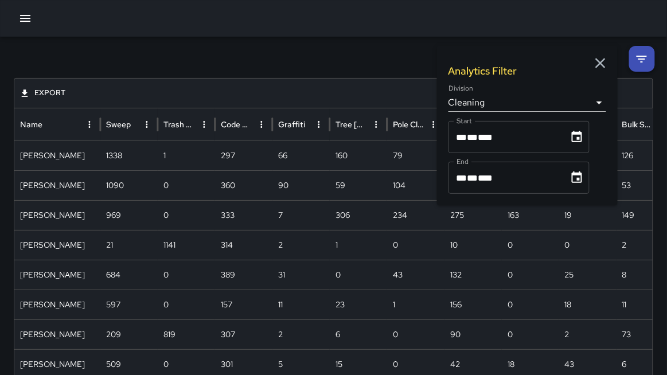
click at [584, 141] on button "Choose date, selected date is Sep 1, 2025" at bounding box center [577, 137] width 23 height 23
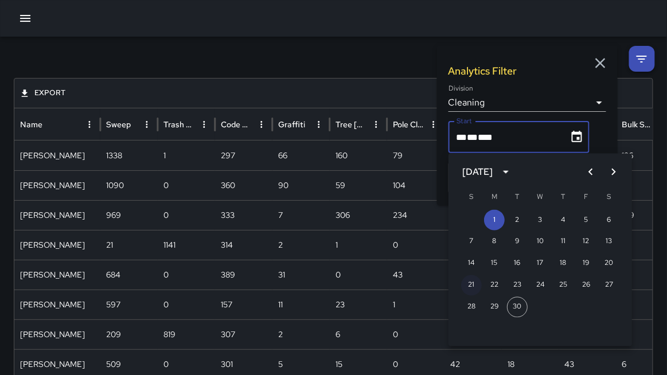
click at [471, 287] on button "21" at bounding box center [471, 285] width 21 height 21
type input "**********"
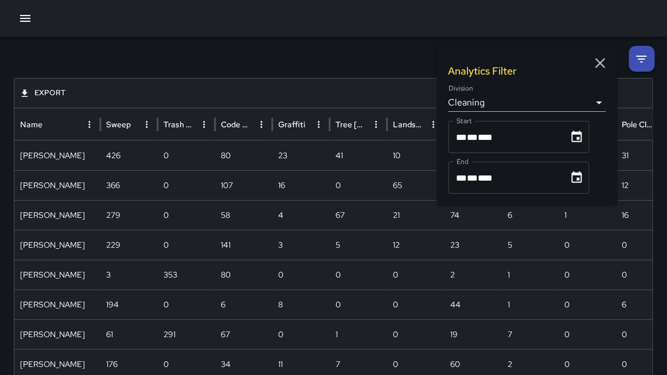
click at [579, 181] on icon "Choose date, selected date is Sep 30, 2025" at bounding box center [577, 178] width 14 height 14
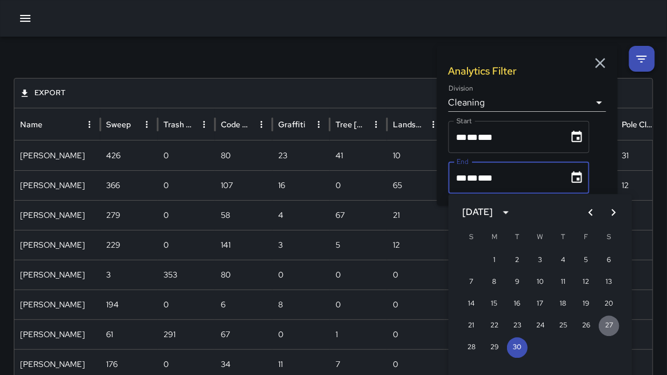
click at [609, 326] on button "27" at bounding box center [609, 326] width 21 height 21
type input "**********"
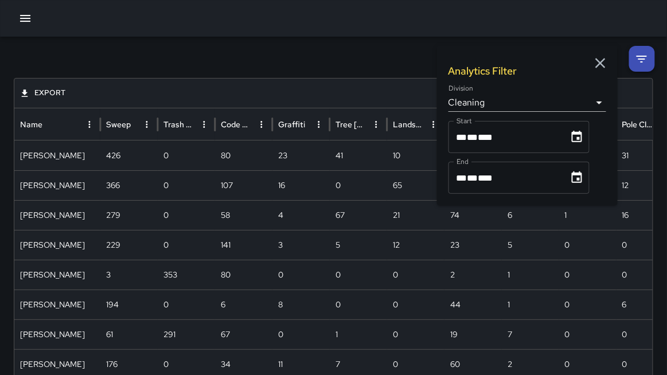
click at [597, 61] on icon "button" at bounding box center [601, 63] width 10 height 10
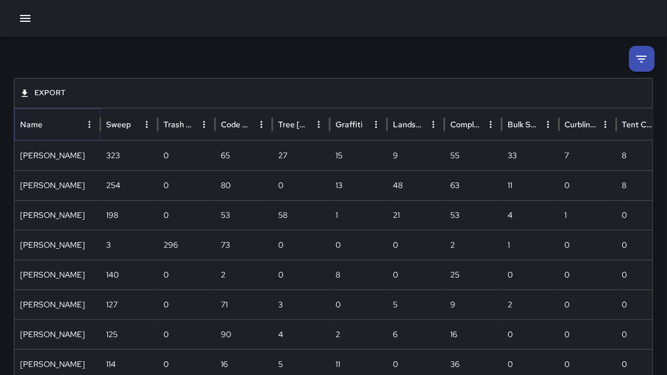
click at [88, 122] on icon "Name column menu" at bounding box center [89, 124] width 10 height 10
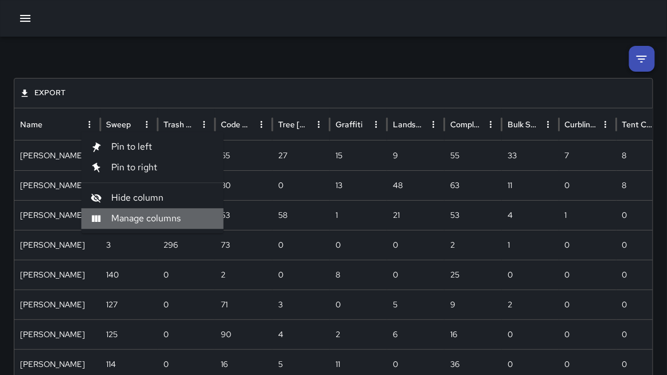
click at [147, 222] on span "Manage columns" at bounding box center [162, 219] width 103 height 14
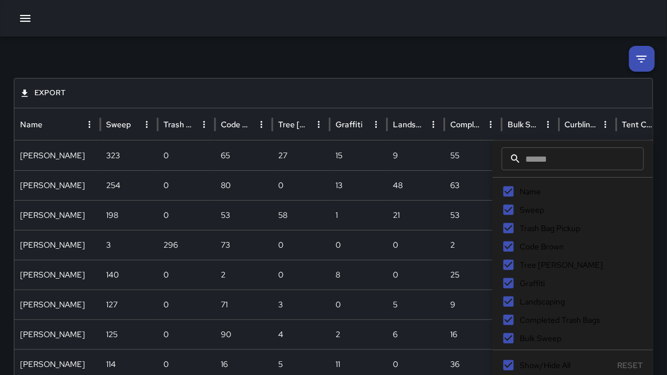
click at [536, 209] on span "Sweep" at bounding box center [532, 210] width 25 height 12
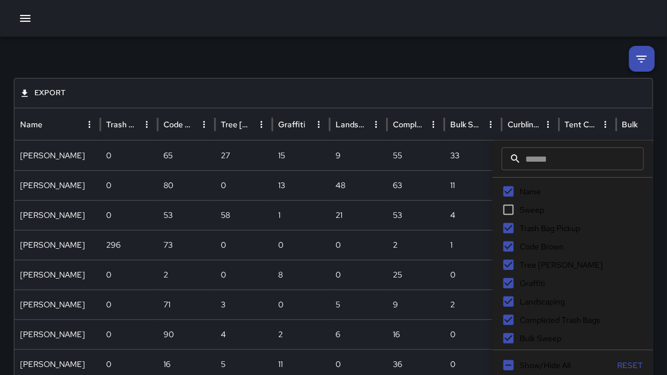
click at [525, 228] on span "Trash Bag Pickup" at bounding box center [550, 229] width 61 height 12
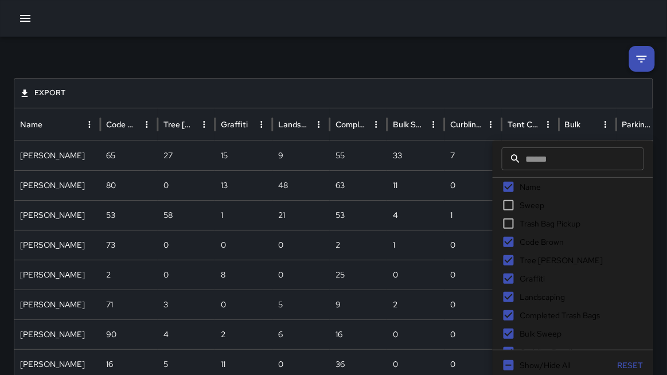
scroll to position [6, 0]
click at [526, 236] on span "Code Brown" at bounding box center [542, 241] width 44 height 12
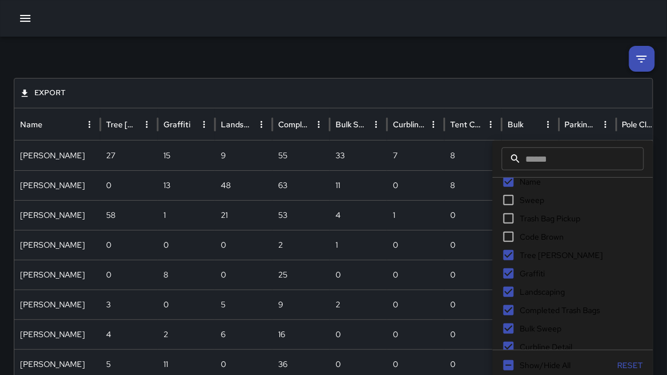
click at [526, 256] on span "Tree [PERSON_NAME]" at bounding box center [561, 256] width 83 height 12
click at [520, 275] on span "Graffiti" at bounding box center [532, 275] width 25 height 12
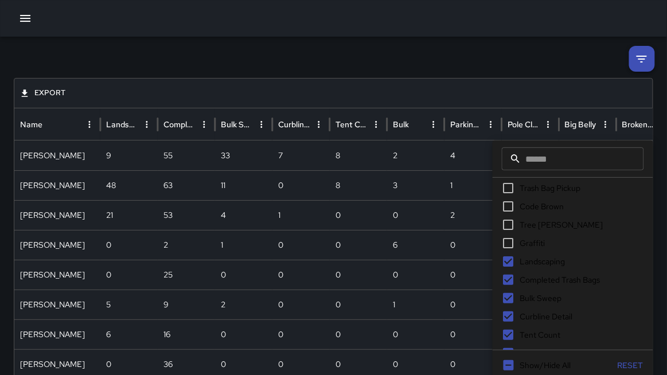
scroll to position [39, 0]
click at [546, 259] on span "Landscaping" at bounding box center [542, 263] width 45 height 12
click at [550, 279] on span "Completed Trash Bags" at bounding box center [560, 281] width 80 height 12
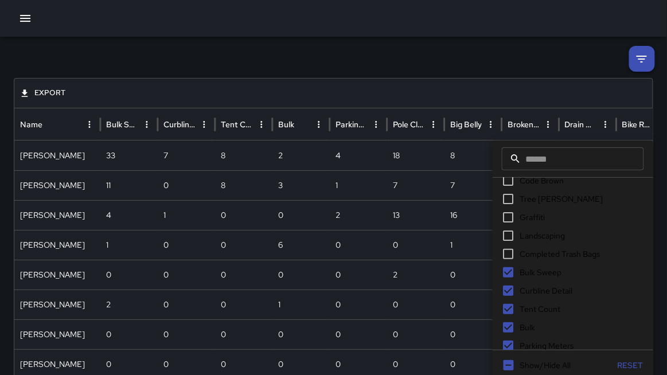
click at [554, 271] on span "Bulk Sweep" at bounding box center [541, 273] width 42 height 12
click at [548, 290] on span "Curbline Detail" at bounding box center [546, 291] width 53 height 12
click at [539, 307] on span "Tent Count" at bounding box center [540, 310] width 41 height 12
click at [533, 267] on span "Bulk" at bounding box center [527, 269] width 15 height 12
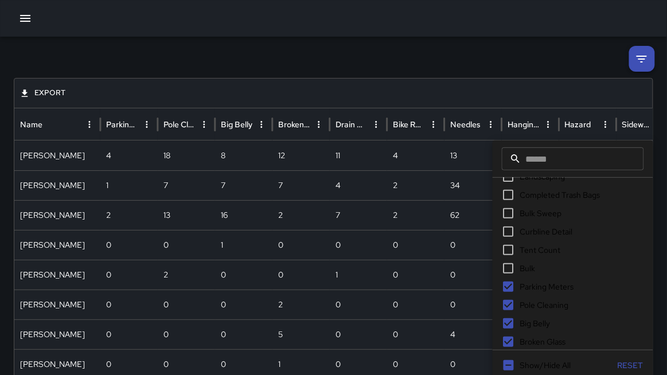
click at [530, 286] on span "Parking Meters" at bounding box center [547, 287] width 54 height 12
click at [531, 305] on span "Pole Cleaning" at bounding box center [544, 306] width 49 height 12
click at [531, 326] on span "Big Belly" at bounding box center [535, 324] width 30 height 12
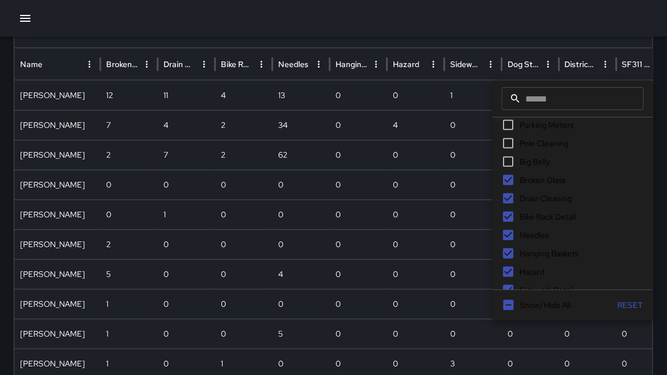
scroll to position [235, 0]
click at [535, 177] on span "Broken Glass" at bounding box center [543, 172] width 46 height 12
click at [538, 205] on span "Bike Rack Detail" at bounding box center [548, 209] width 56 height 12
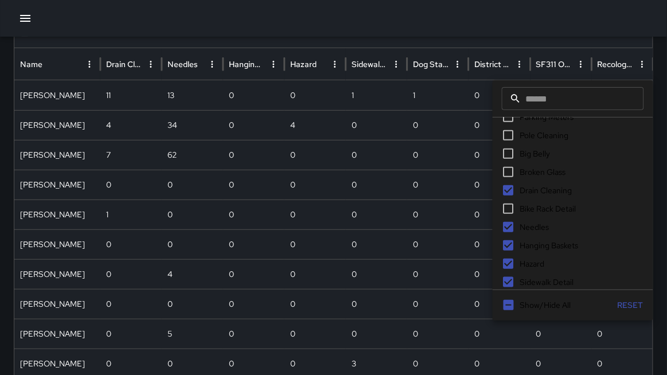
drag, startPoint x: 535, startPoint y: 226, endPoint x: 535, endPoint y: 243, distance: 17.2
click at [535, 227] on span "Needles" at bounding box center [534, 227] width 29 height 12
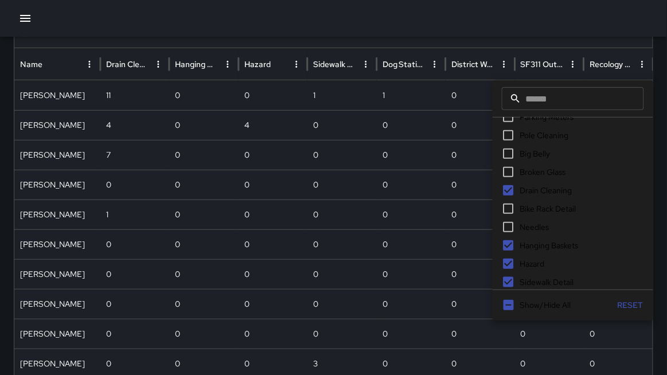
drag, startPoint x: 535, startPoint y: 247, endPoint x: 535, endPoint y: 253, distance: 6.3
click at [535, 247] on span "Hanging Baskets" at bounding box center [549, 246] width 59 height 12
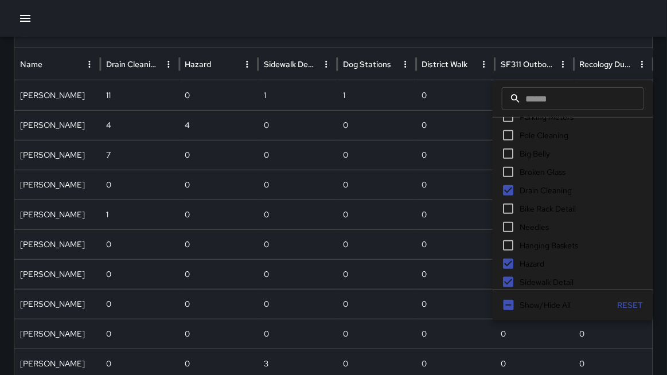
click at [534, 265] on span "Hazard" at bounding box center [532, 264] width 25 height 12
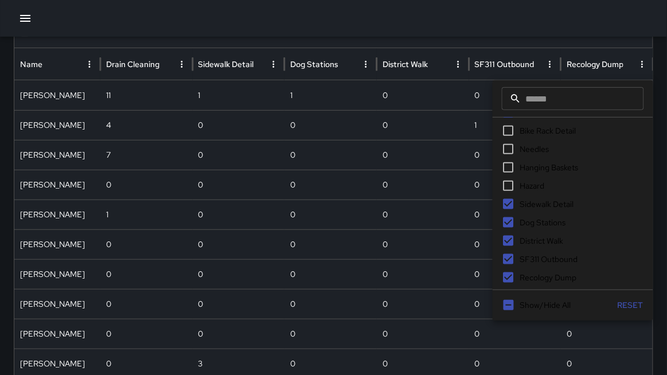
scroll to position [314, 0]
click at [551, 200] on span "Sidewalk Detail" at bounding box center [547, 203] width 54 height 12
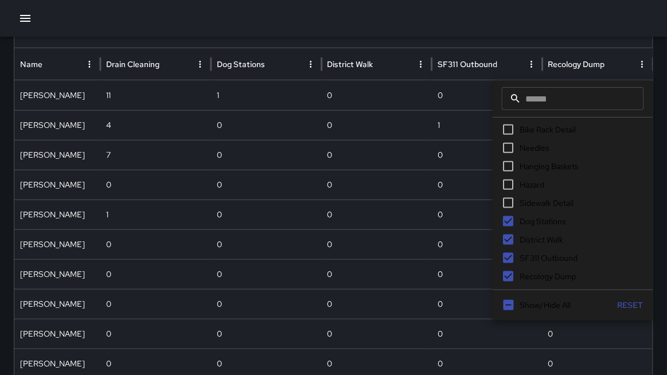
drag, startPoint x: 548, startPoint y: 216, endPoint x: 545, endPoint y: 229, distance: 13.5
click at [548, 217] on span "Dog Stations" at bounding box center [543, 222] width 46 height 12
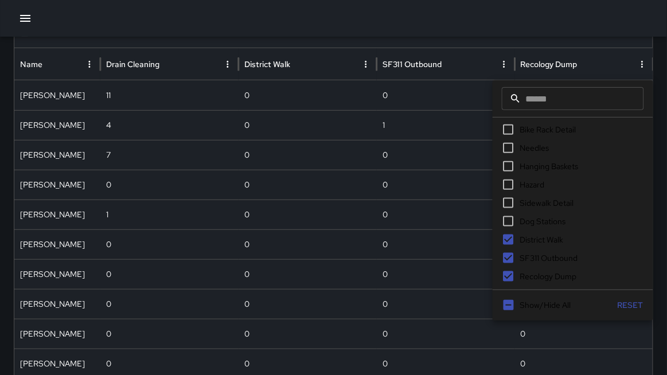
click at [543, 238] on span "District Walk" at bounding box center [542, 240] width 44 height 12
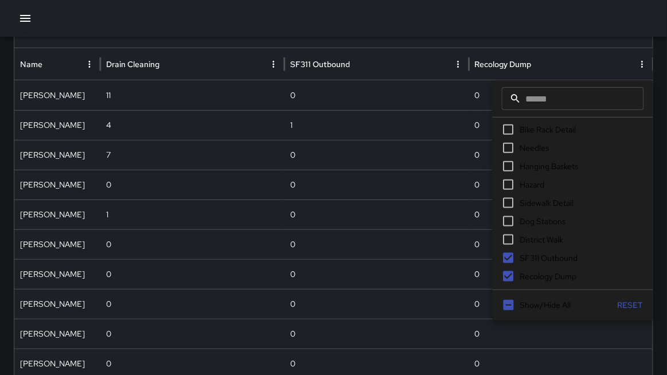
click at [540, 252] on span "SF311 Outbound" at bounding box center [549, 258] width 58 height 12
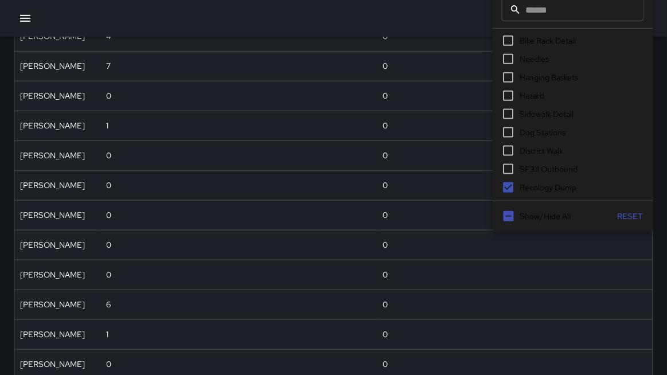
scroll to position [152, 0]
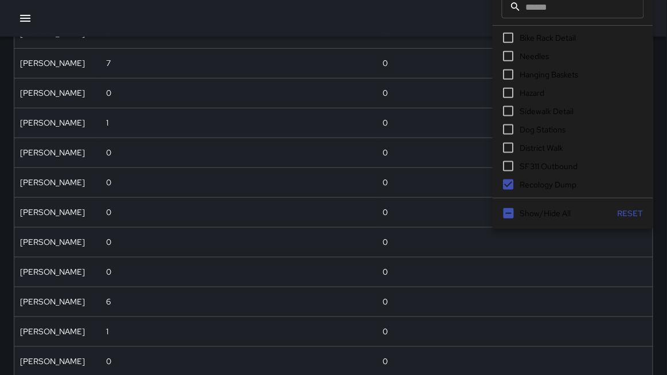
click at [556, 180] on span "Recology Dump" at bounding box center [548, 185] width 57 height 12
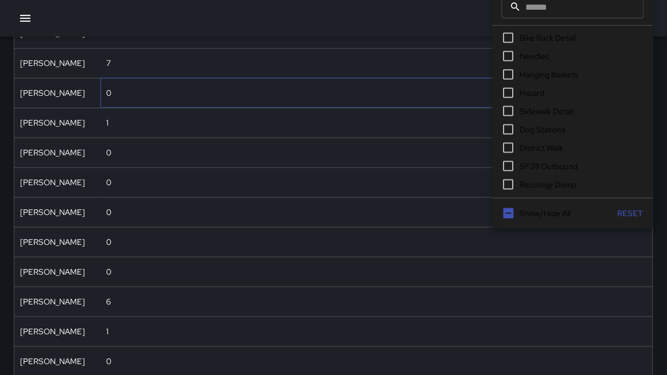
click at [386, 79] on div "0" at bounding box center [376, 93] width 553 height 30
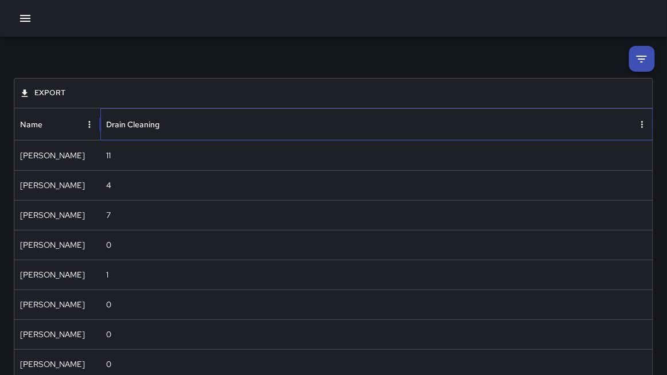
click at [118, 123] on div "Drain Cleaning" at bounding box center [132, 124] width 53 height 10
click at [119, 123] on div "Drain Cleaning" at bounding box center [132, 124] width 53 height 10
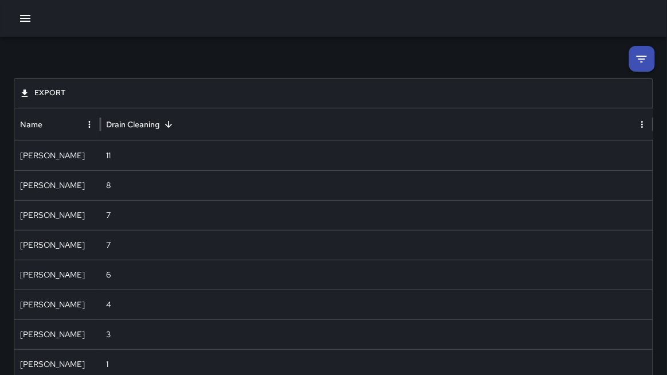
click at [649, 62] on li at bounding box center [642, 59] width 26 height 26
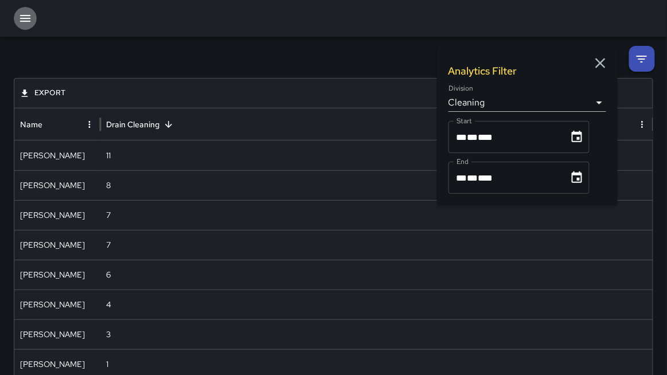
click at [27, 18] on icon "button" at bounding box center [25, 18] width 14 height 14
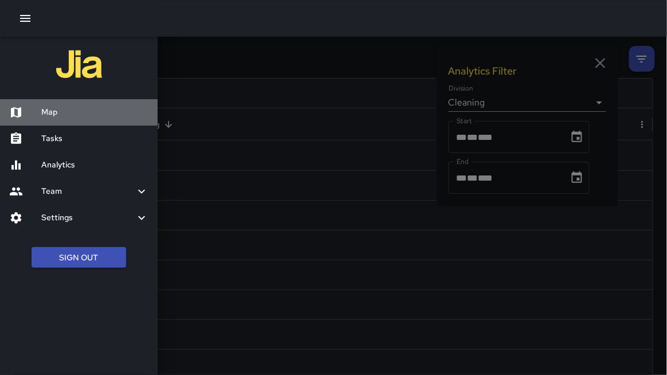
drag, startPoint x: 51, startPoint y: 114, endPoint x: 173, endPoint y: 95, distance: 123.0
click at [52, 113] on h6 "Map" at bounding box center [94, 112] width 107 height 13
